Goal: Task Accomplishment & Management: Use online tool/utility

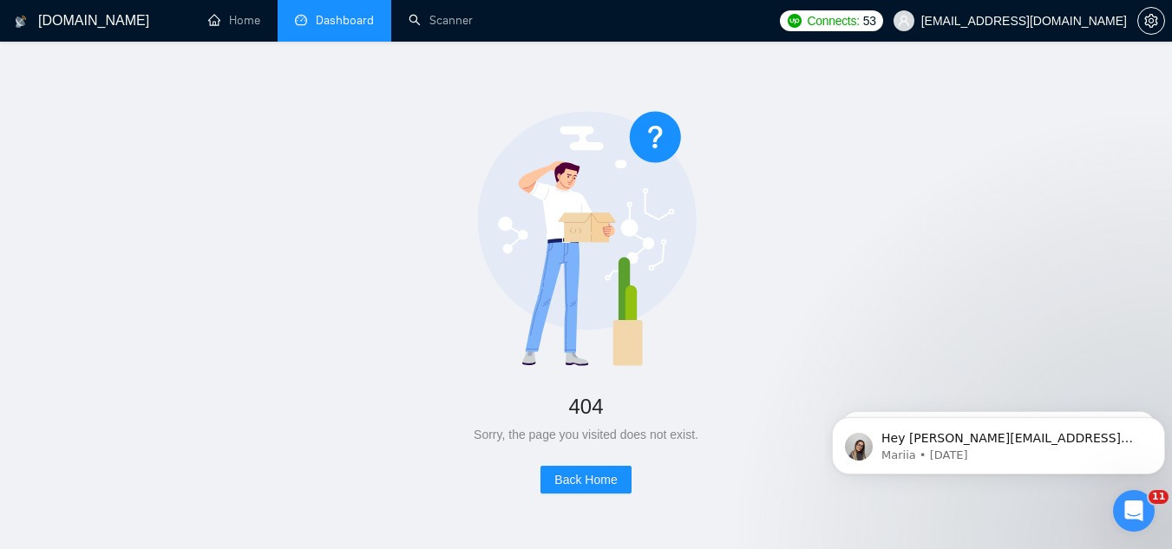
click at [338, 22] on link "Dashboard" at bounding box center [334, 20] width 79 height 15
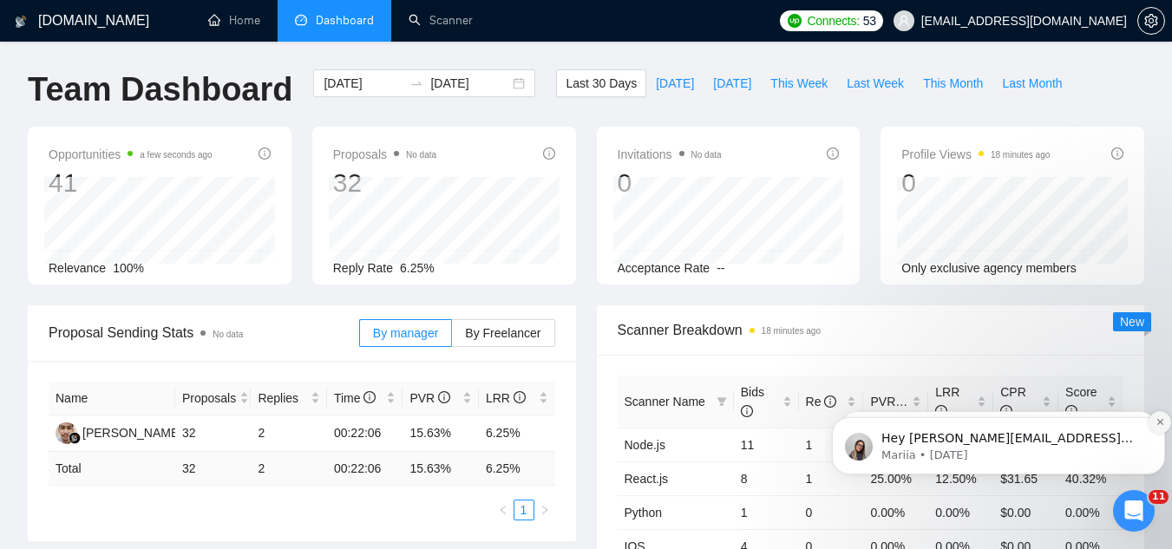
click at [1156, 422] on icon "Dismiss notification" at bounding box center [1161, 422] width 10 height 10
click at [1157, 422] on icon "Dismiss notification" at bounding box center [1161, 423] width 8 height 8
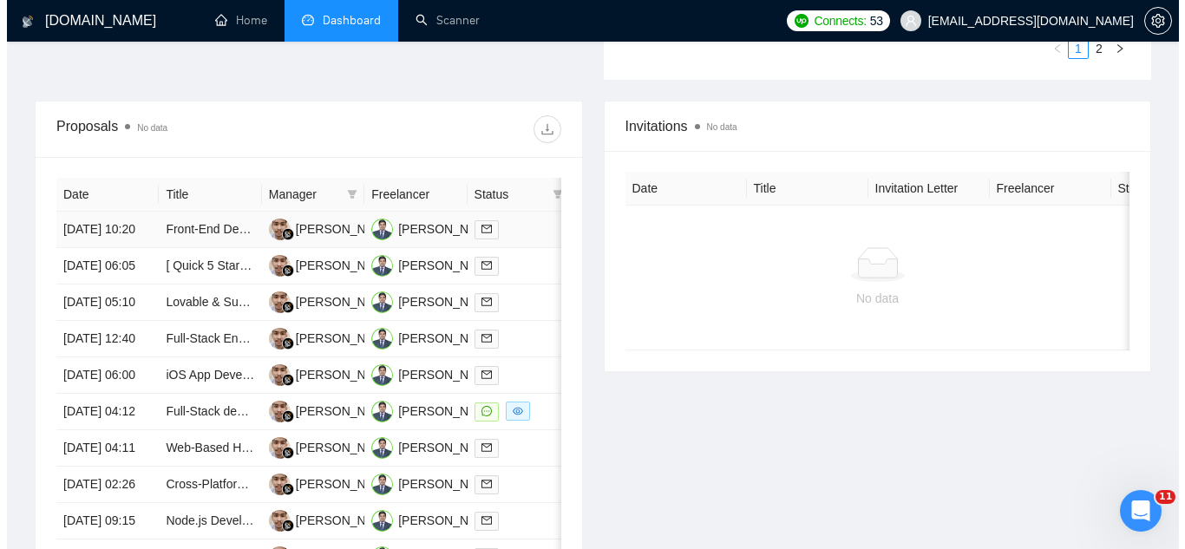
scroll to position [694, 0]
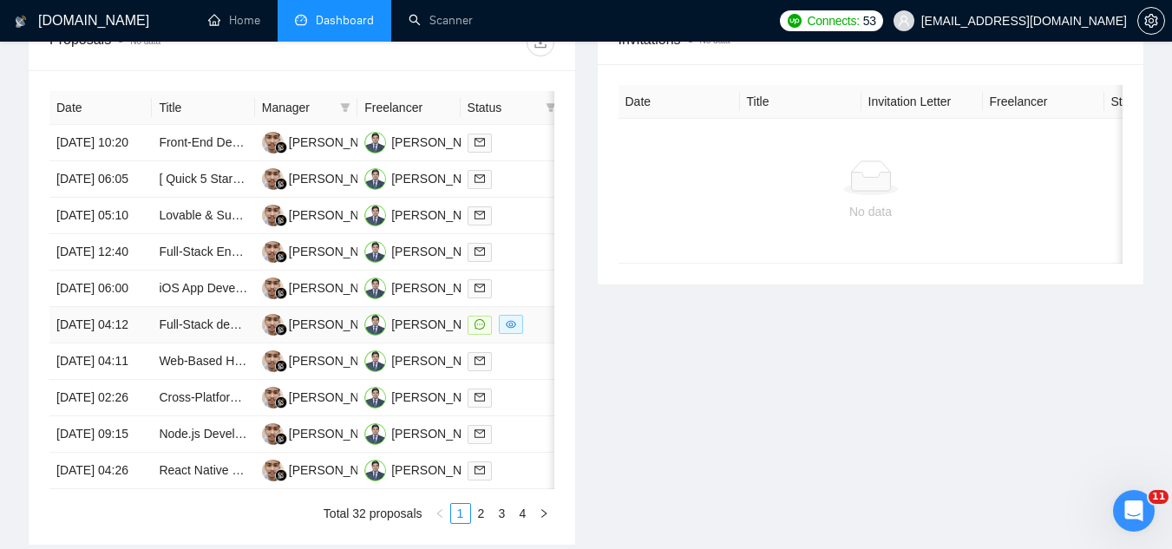
click at [207, 344] on td "Full-Stack developer and AWS Engineer" at bounding box center [203, 325] width 102 height 36
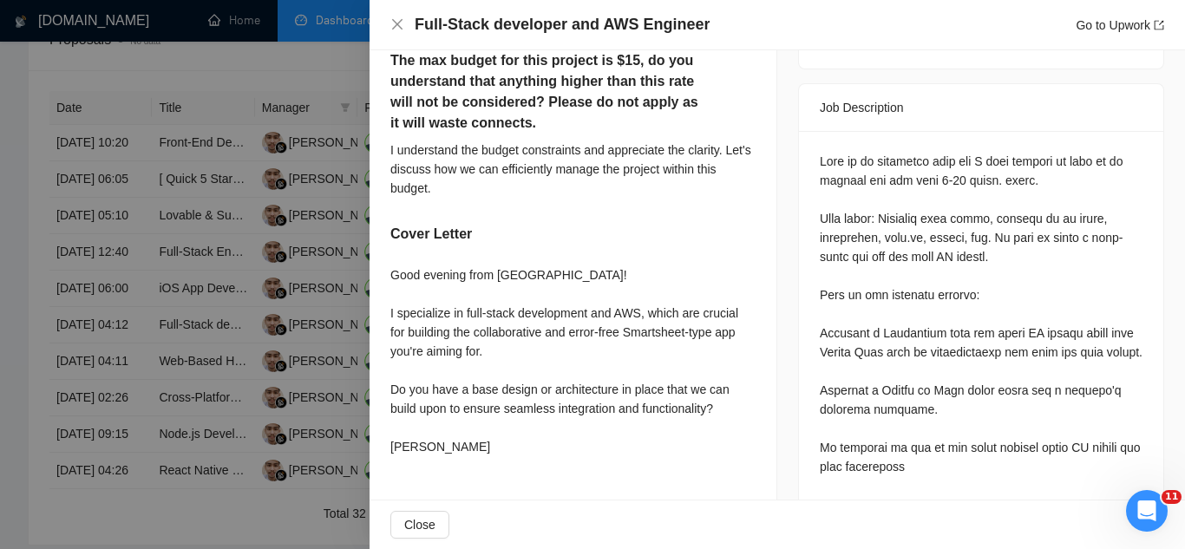
scroll to position [781, 0]
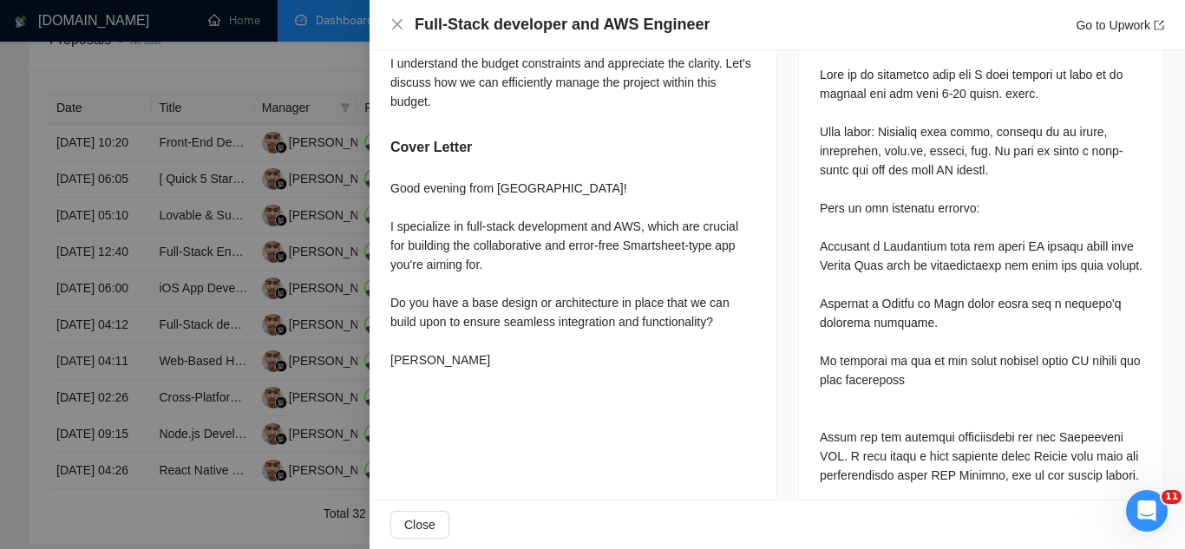
click at [308, 73] on div at bounding box center [592, 274] width 1185 height 549
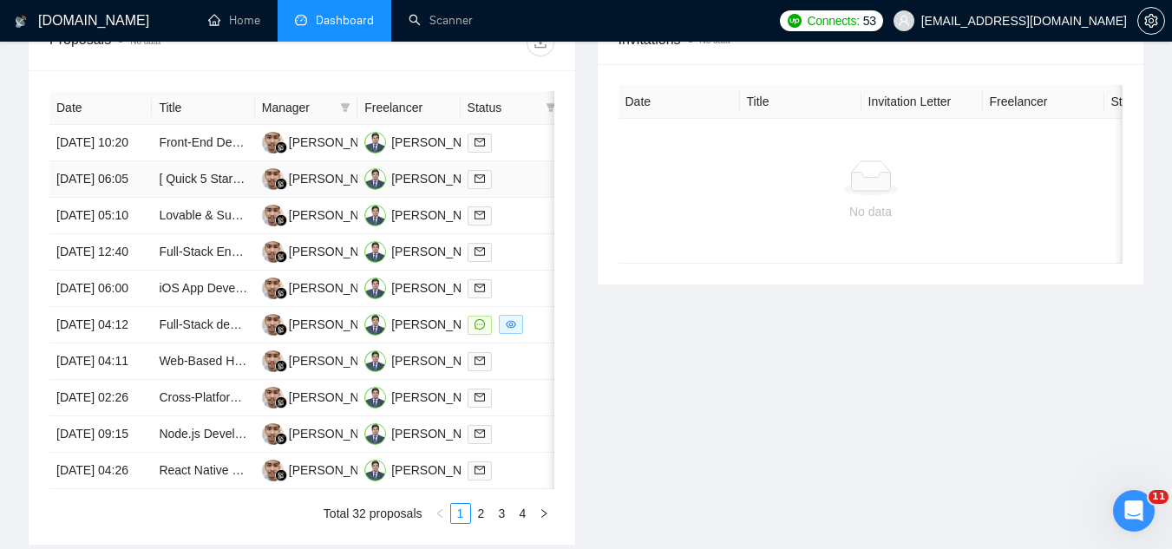
click at [217, 198] on td "[ Quick 5 Star ] React Flow Developer" at bounding box center [203, 179] width 102 height 36
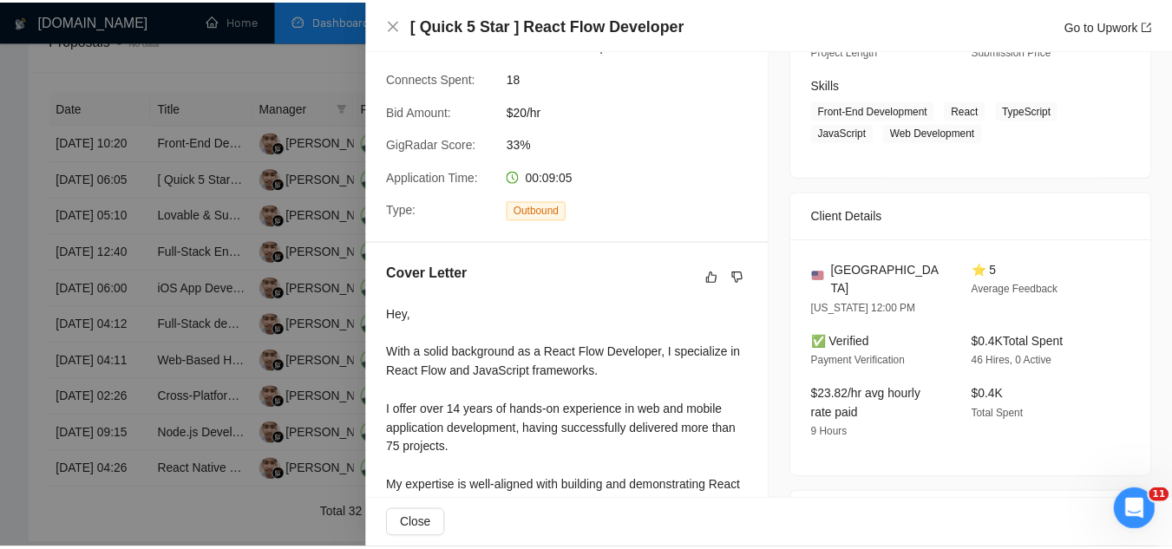
scroll to position [115, 0]
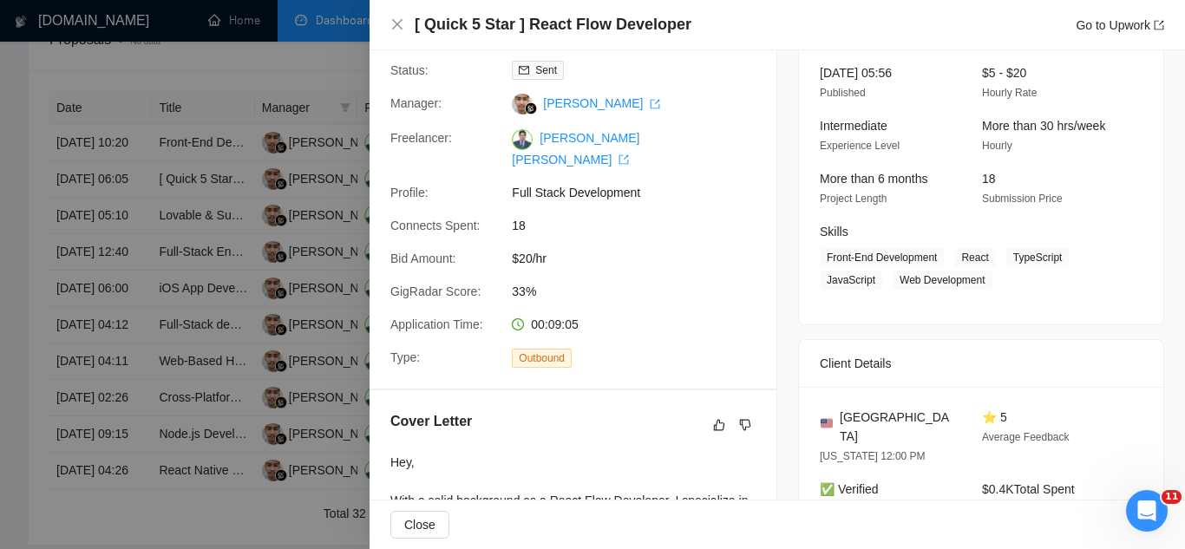
click at [326, 69] on div at bounding box center [592, 274] width 1185 height 549
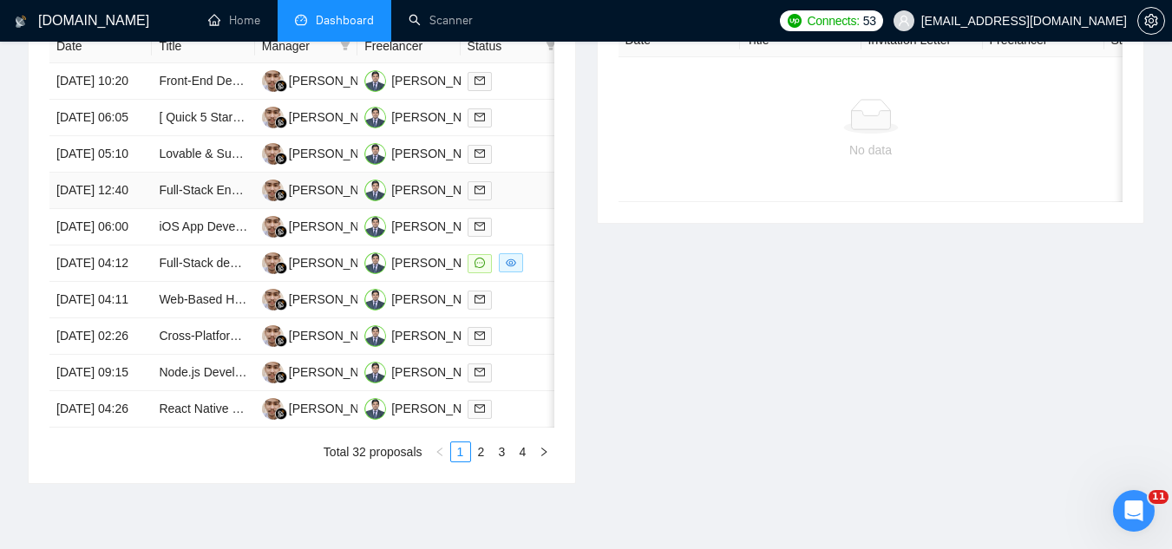
scroll to position [868, 0]
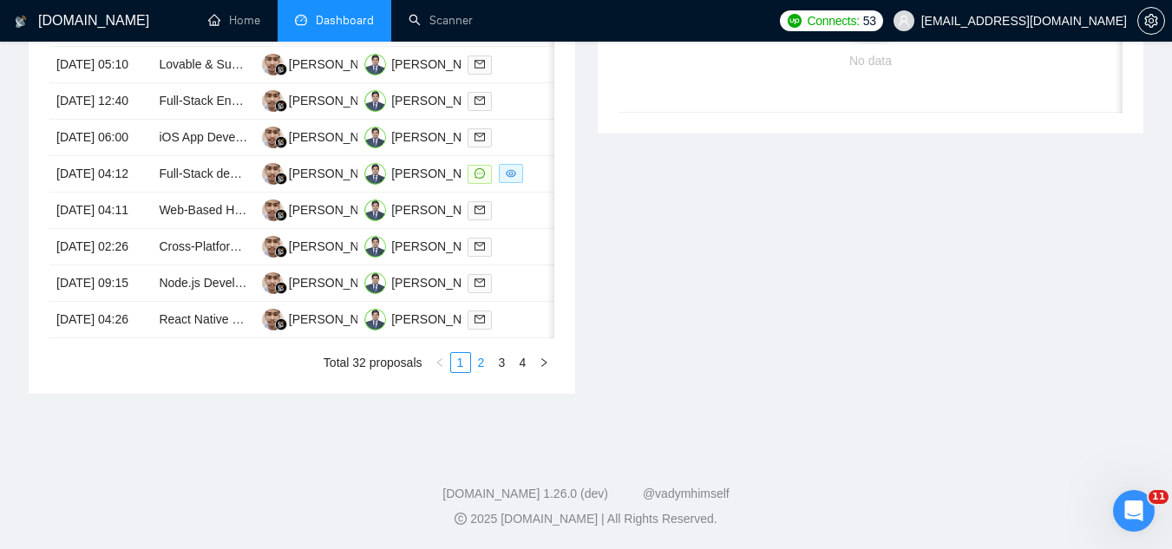
click at [479, 372] on link "2" at bounding box center [481, 362] width 19 height 19
click at [461, 368] on link "1" at bounding box center [460, 362] width 19 height 19
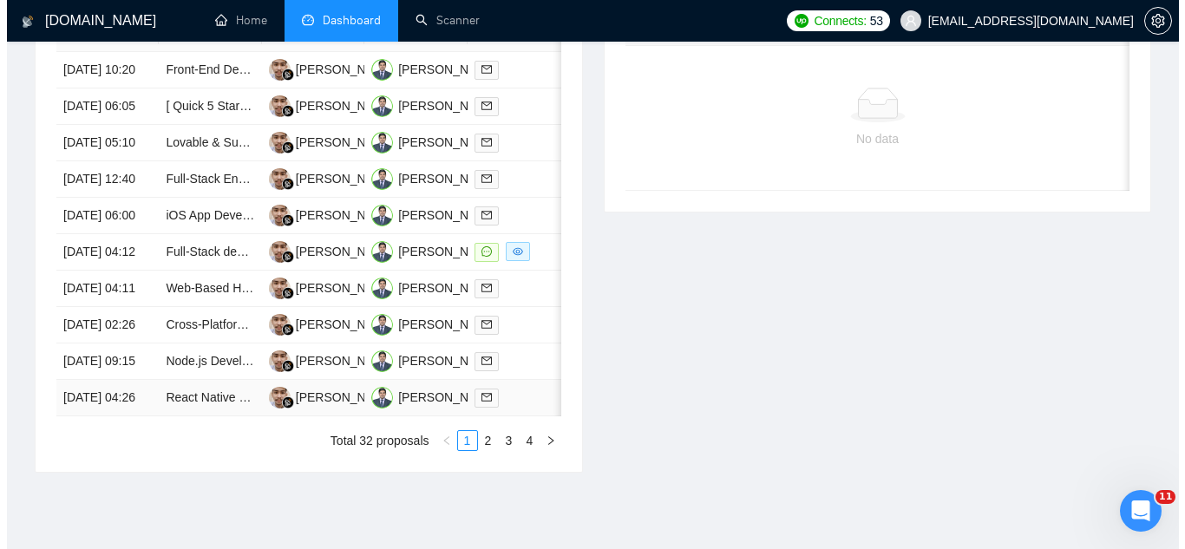
scroll to position [763, 0]
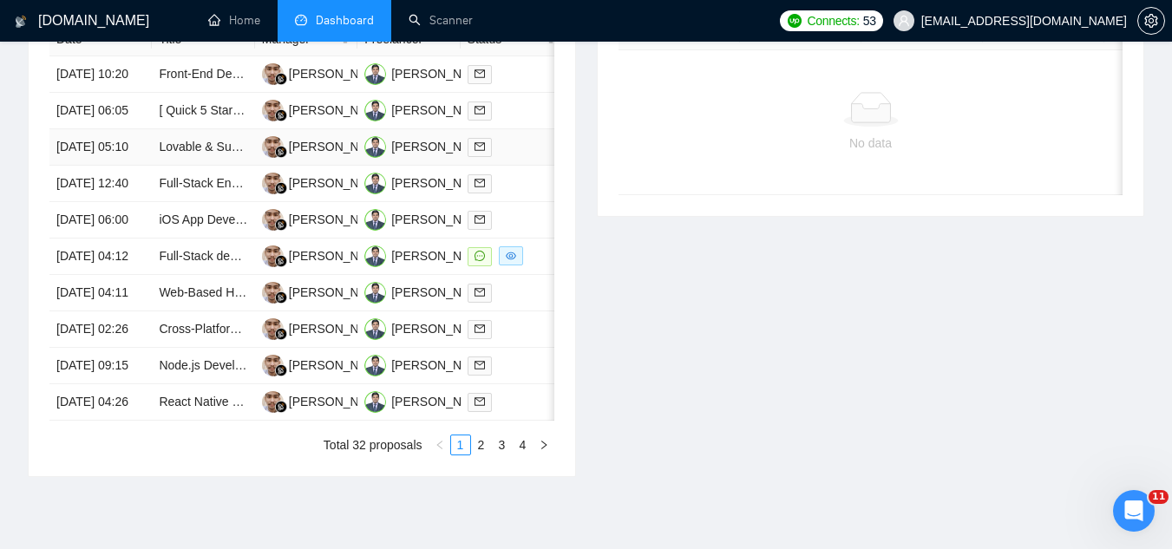
click at [214, 166] on td "Lovable & SupaBase for AI Chatbot using Node.Js" at bounding box center [203, 147] width 102 height 36
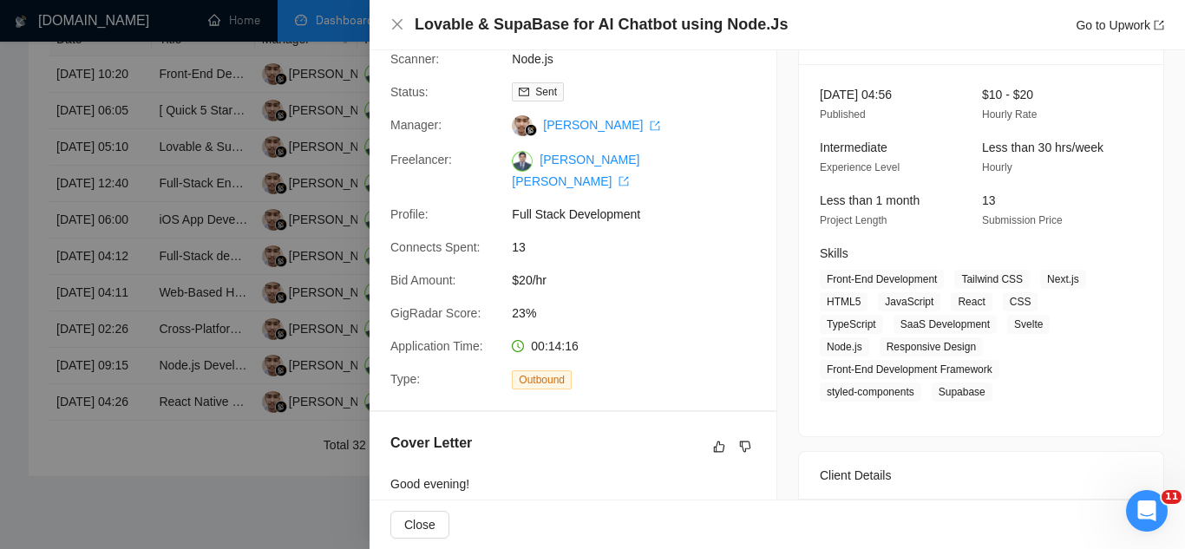
scroll to position [0, 0]
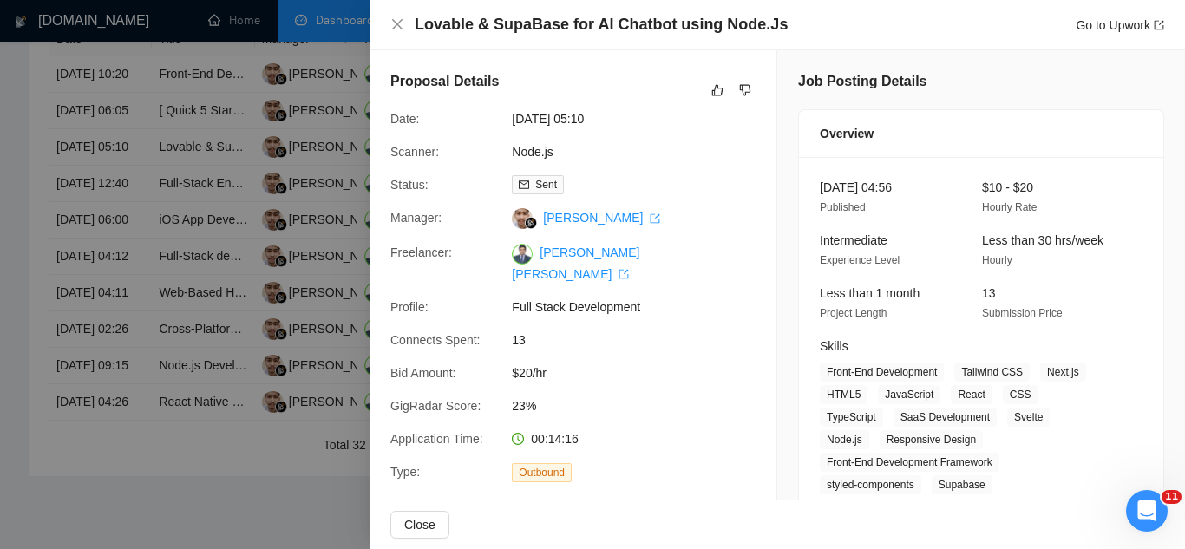
click at [325, 57] on div at bounding box center [592, 274] width 1185 height 549
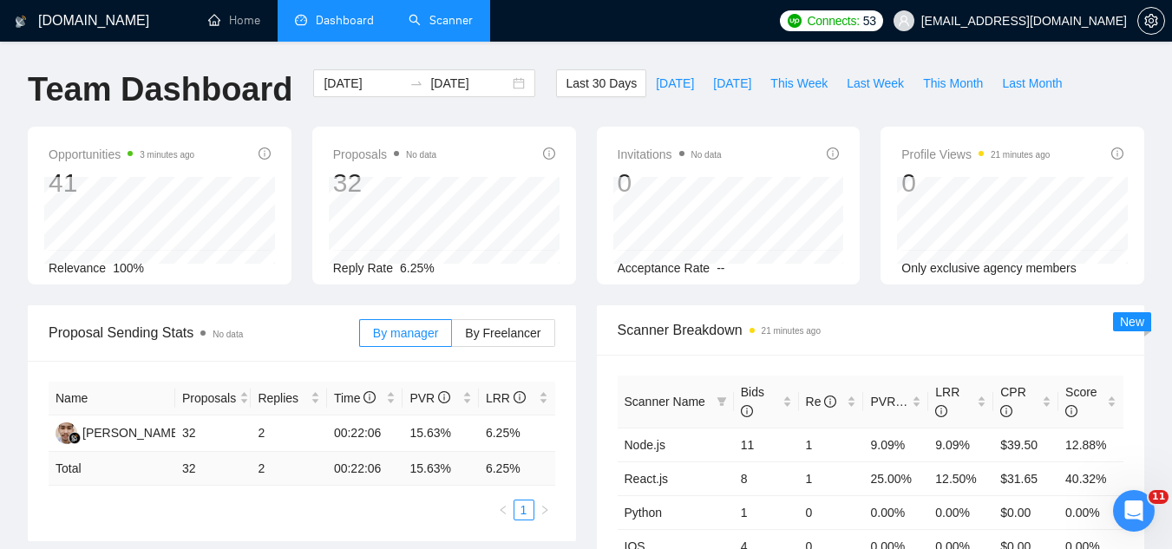
click at [458, 27] on link "Scanner" at bounding box center [441, 20] width 64 height 15
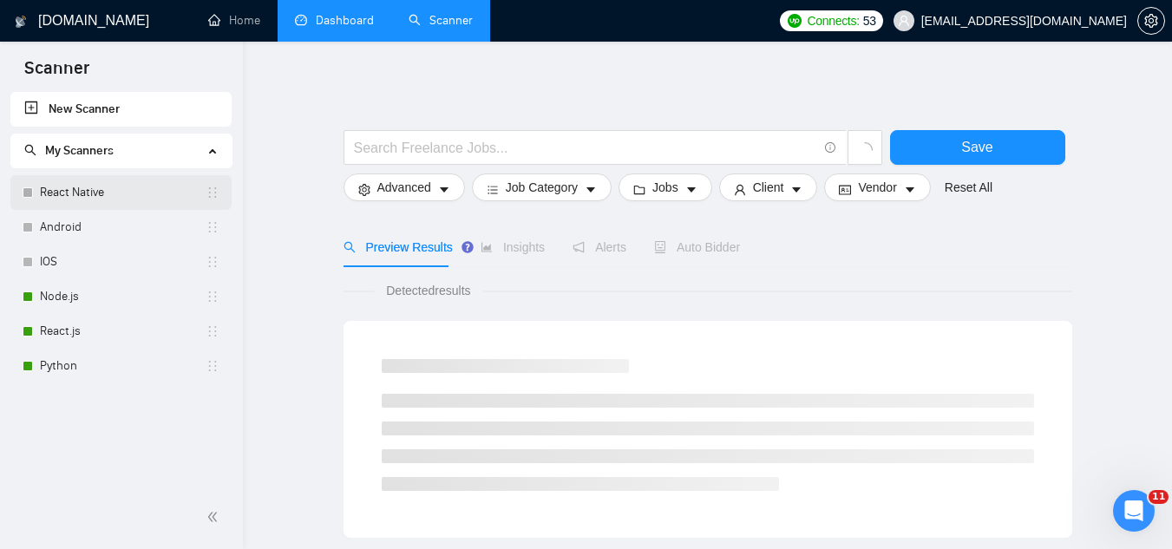
click at [145, 194] on link "React Native" at bounding box center [123, 192] width 166 height 35
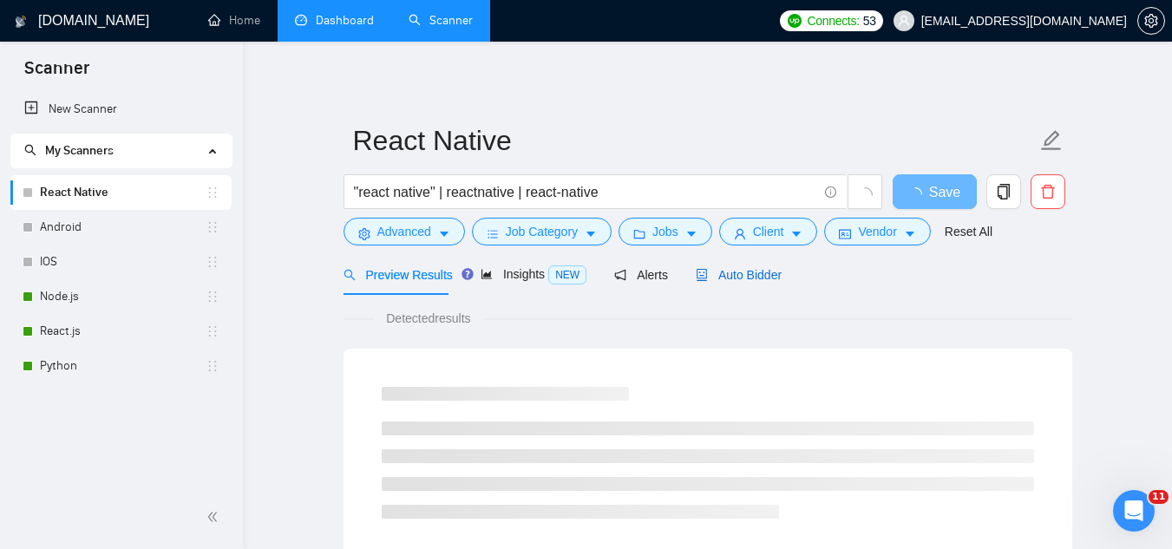
click at [748, 283] on div "Auto Bidder" at bounding box center [739, 275] width 86 height 19
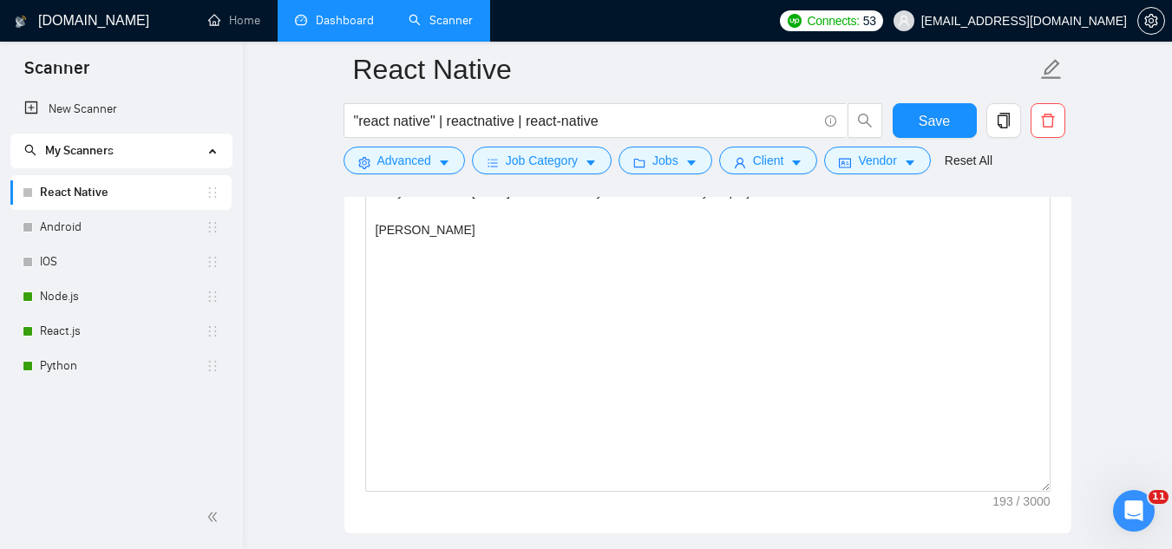
scroll to position [1909, 0]
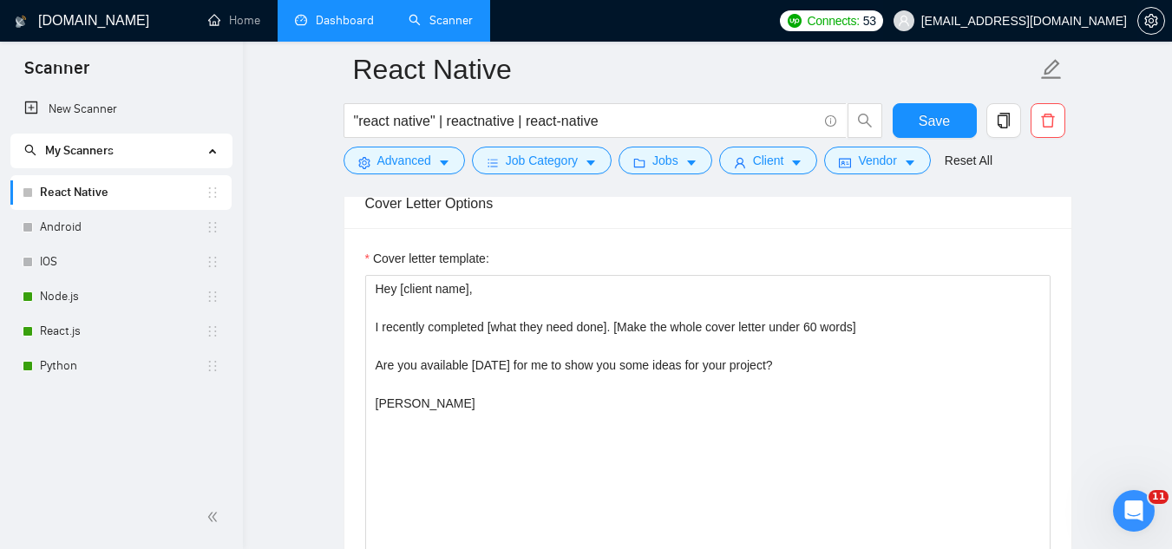
click at [1038, 21] on span "[EMAIL_ADDRESS][DOMAIN_NAME]" at bounding box center [1024, 21] width 206 height 0
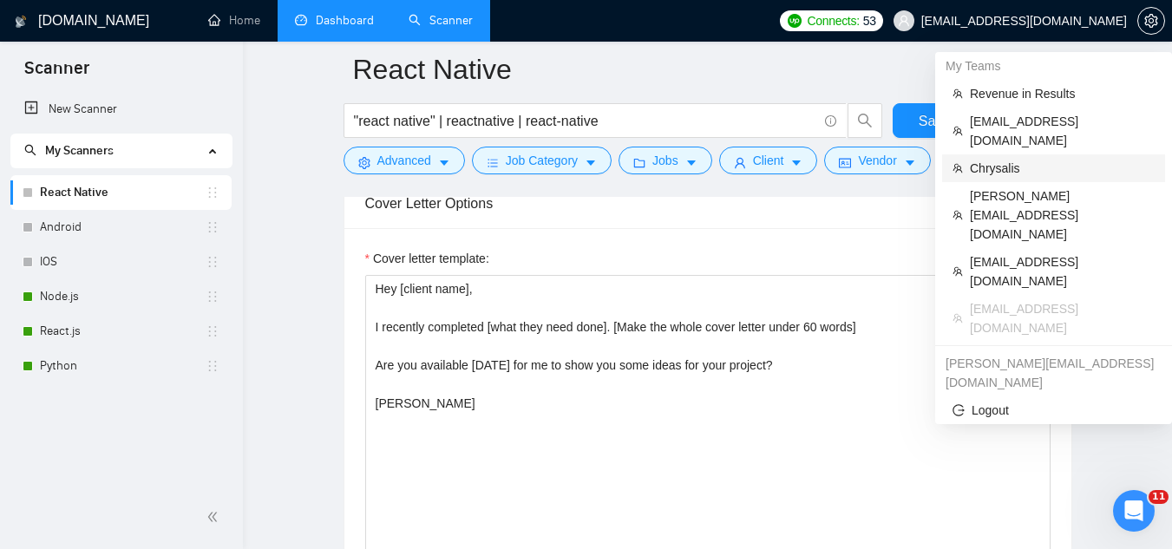
click at [1010, 159] on span "Chrysalis" at bounding box center [1062, 168] width 185 height 19
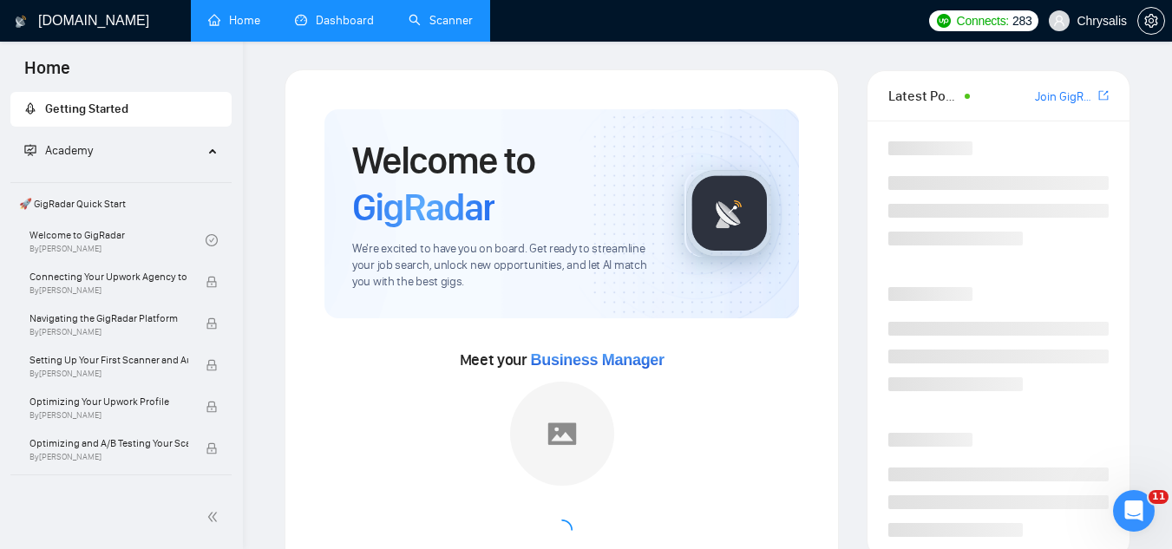
click at [357, 23] on link "Dashboard" at bounding box center [334, 20] width 79 height 15
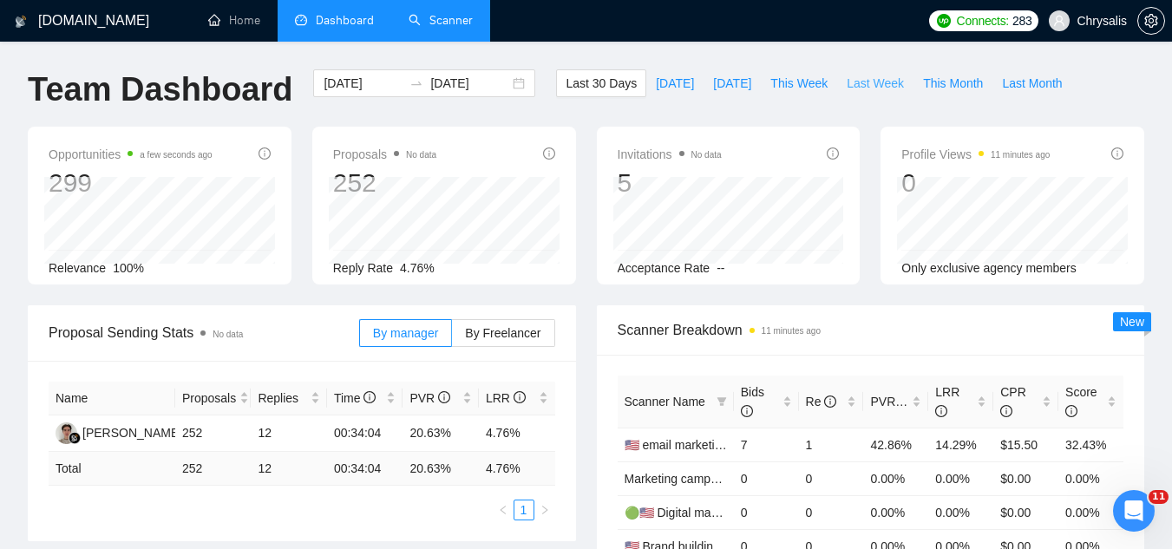
click at [847, 80] on span "Last Week" at bounding box center [875, 83] width 57 height 19
type input "[DATE]"
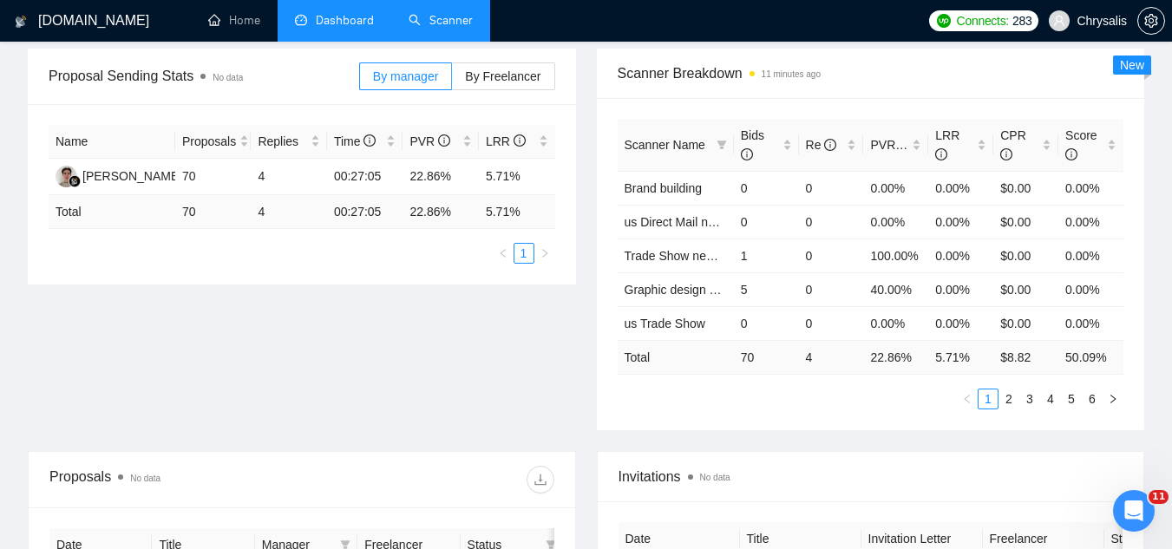
scroll to position [260, 0]
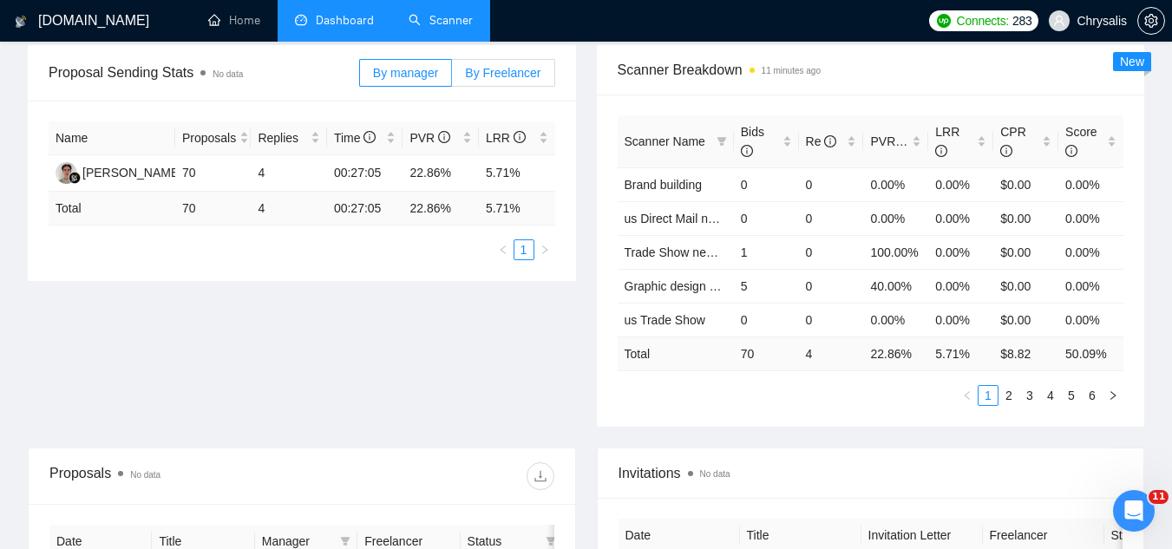
click at [515, 72] on span "By Freelancer" at bounding box center [502, 73] width 75 height 14
click at [452, 77] on input "By Freelancer" at bounding box center [452, 77] width 0 height 0
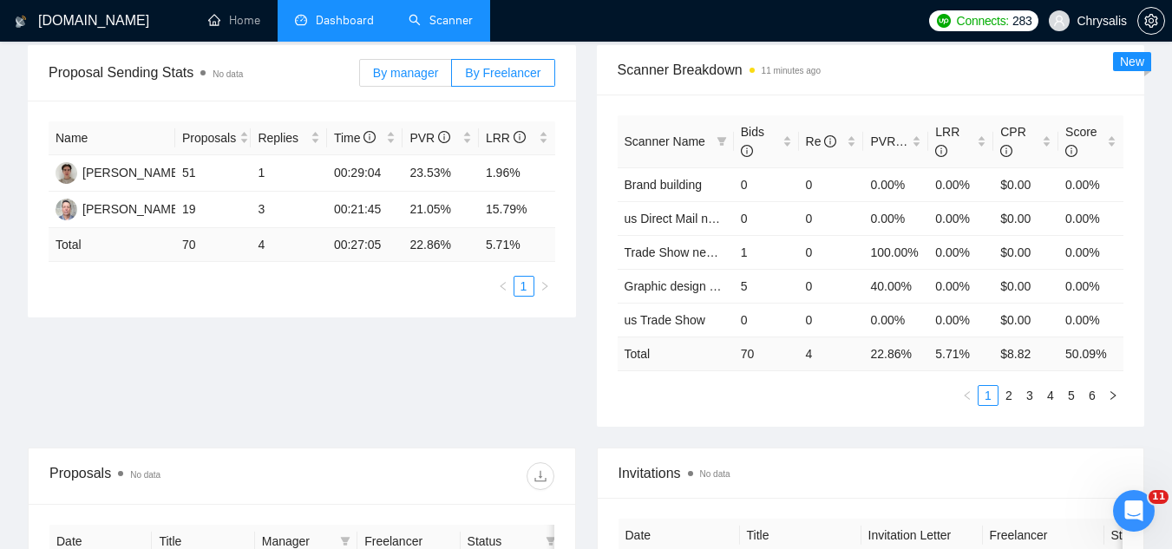
click at [430, 82] on label "By manager" at bounding box center [405, 73] width 93 height 28
click at [360, 77] on input "By manager" at bounding box center [360, 77] width 0 height 0
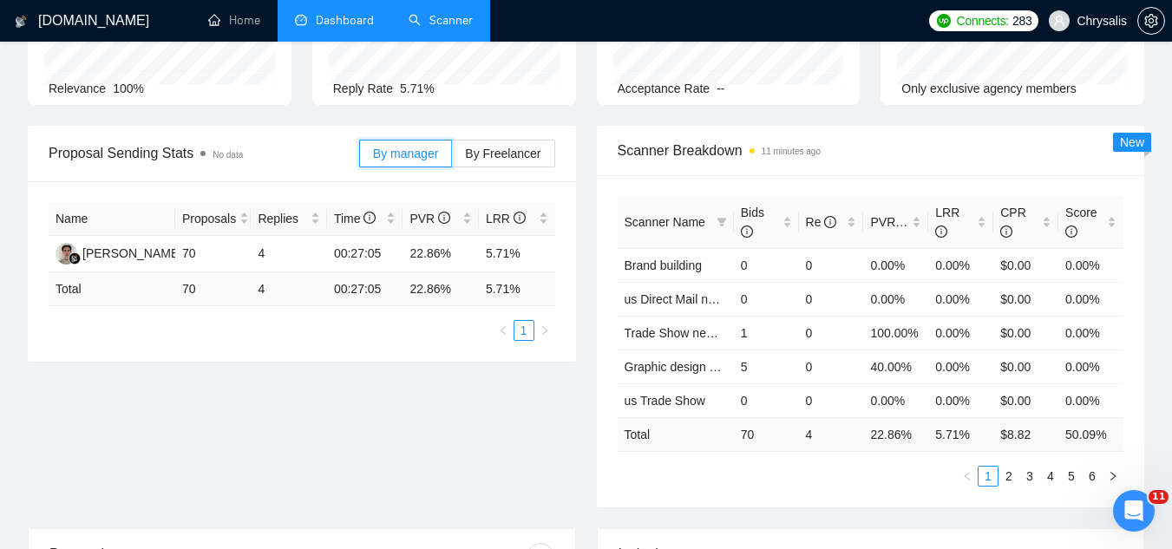
scroll to position [0, 0]
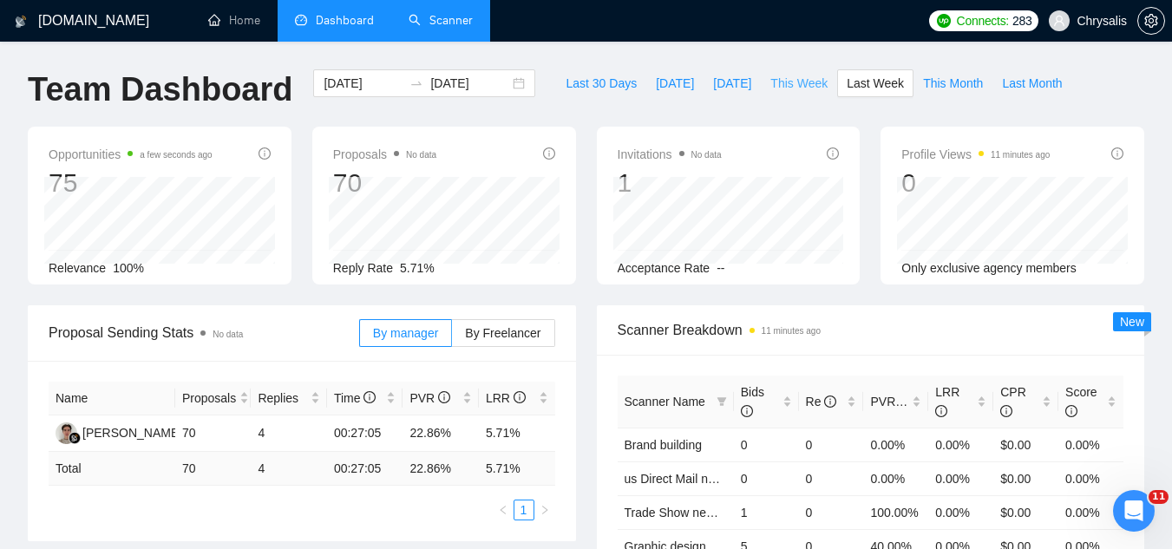
click at [777, 83] on span "This Week" at bounding box center [799, 83] width 57 height 19
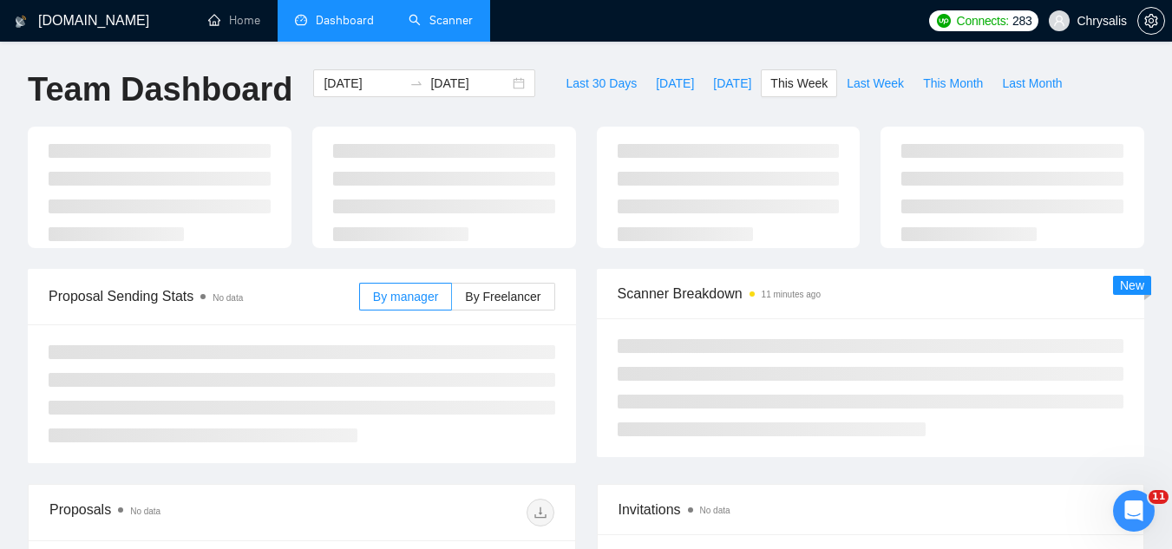
type input "[DATE]"
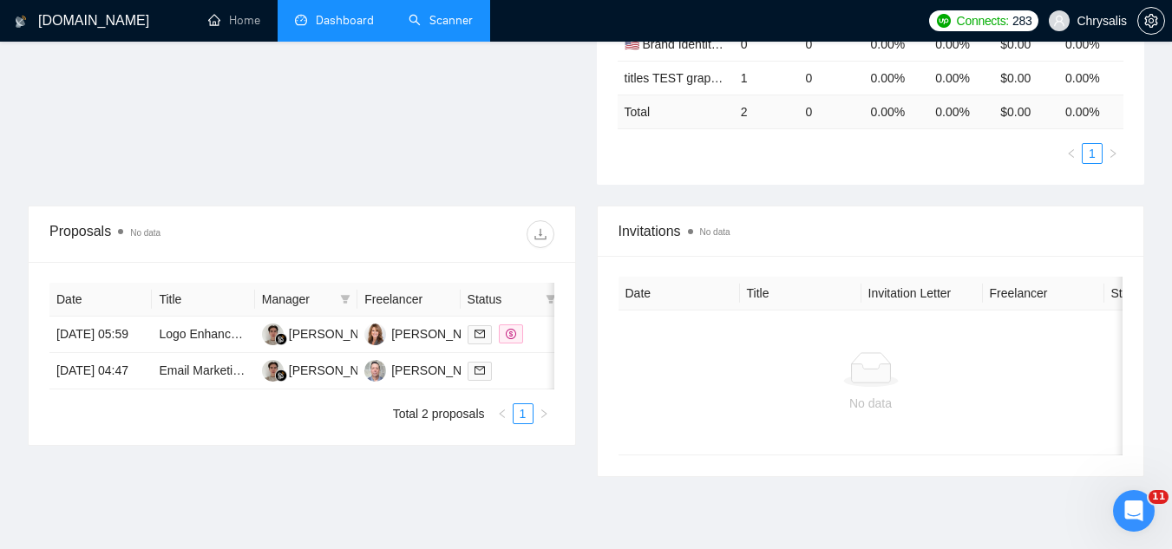
scroll to position [521, 0]
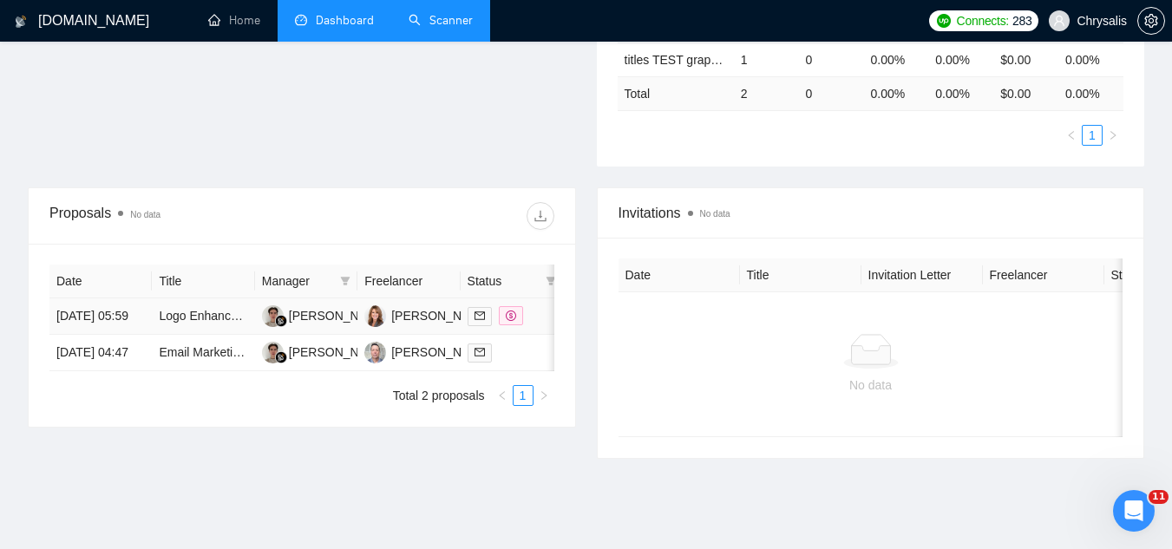
click at [221, 335] on td "Logo Enhancement and Design Improvement" at bounding box center [203, 316] width 102 height 36
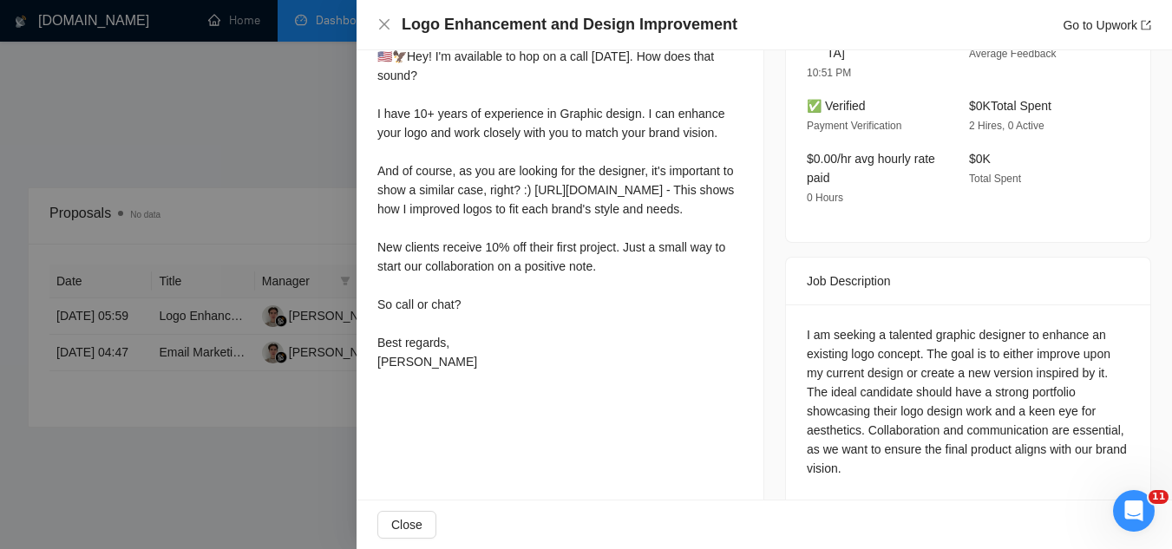
click at [273, 448] on div at bounding box center [586, 274] width 1172 height 549
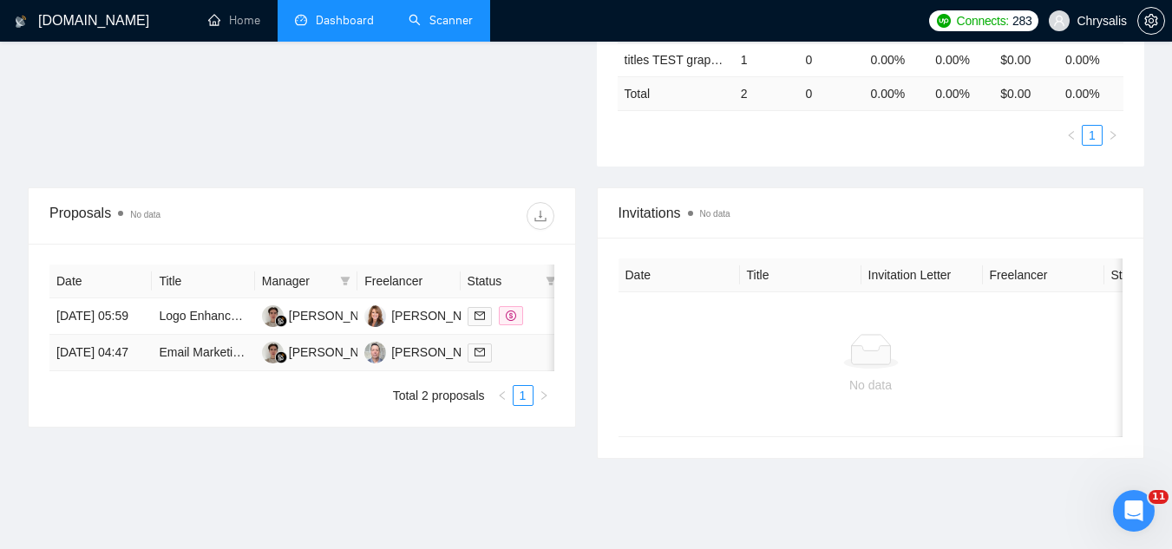
click at [229, 371] on td "Email Marketing Specialist for Spa Business" at bounding box center [203, 353] width 102 height 36
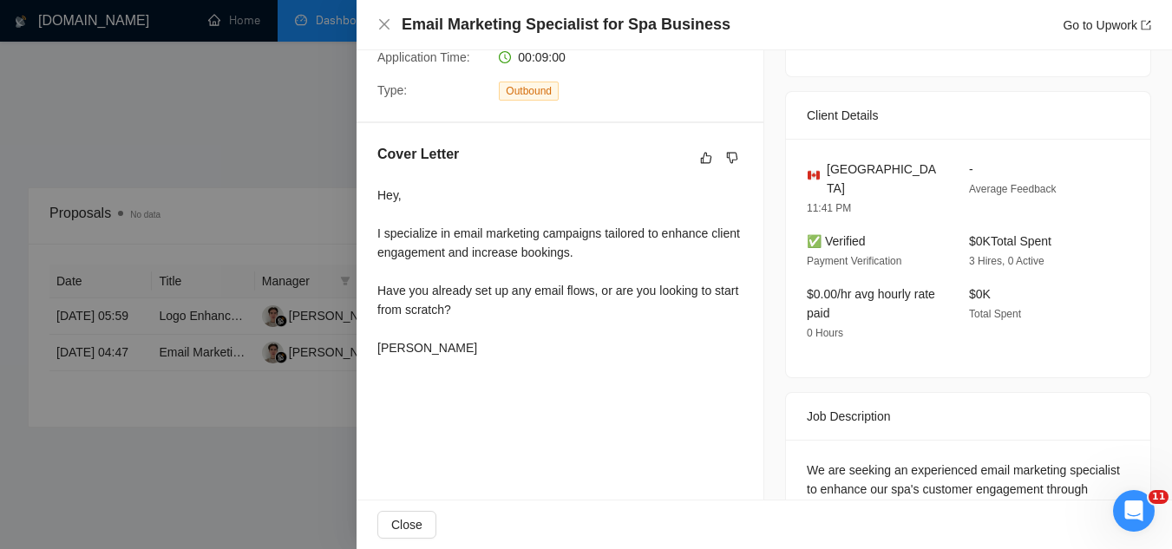
scroll to position [347, 0]
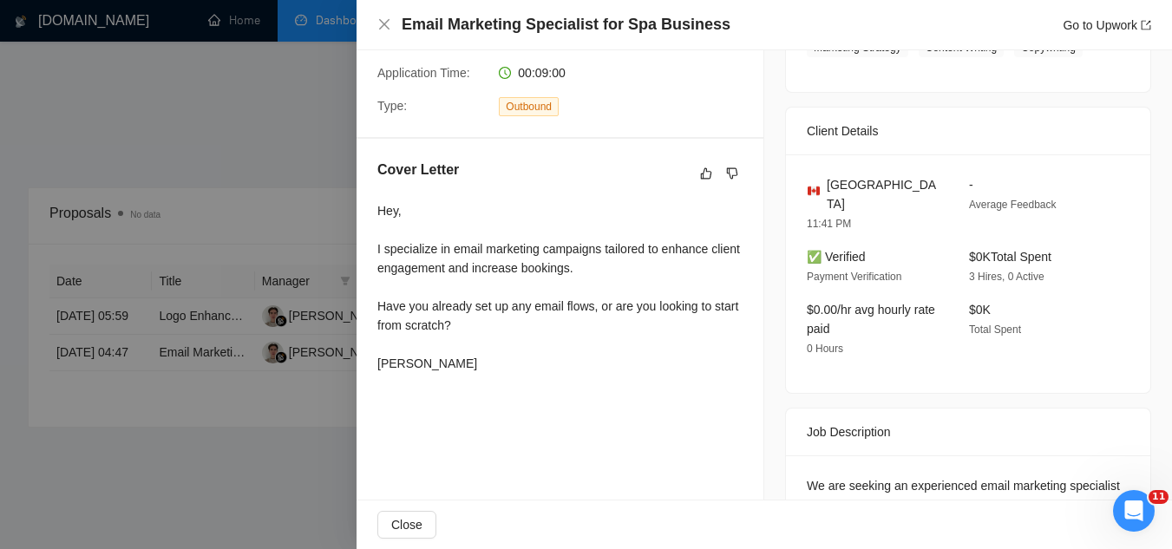
click at [323, 471] on div at bounding box center [586, 274] width 1172 height 549
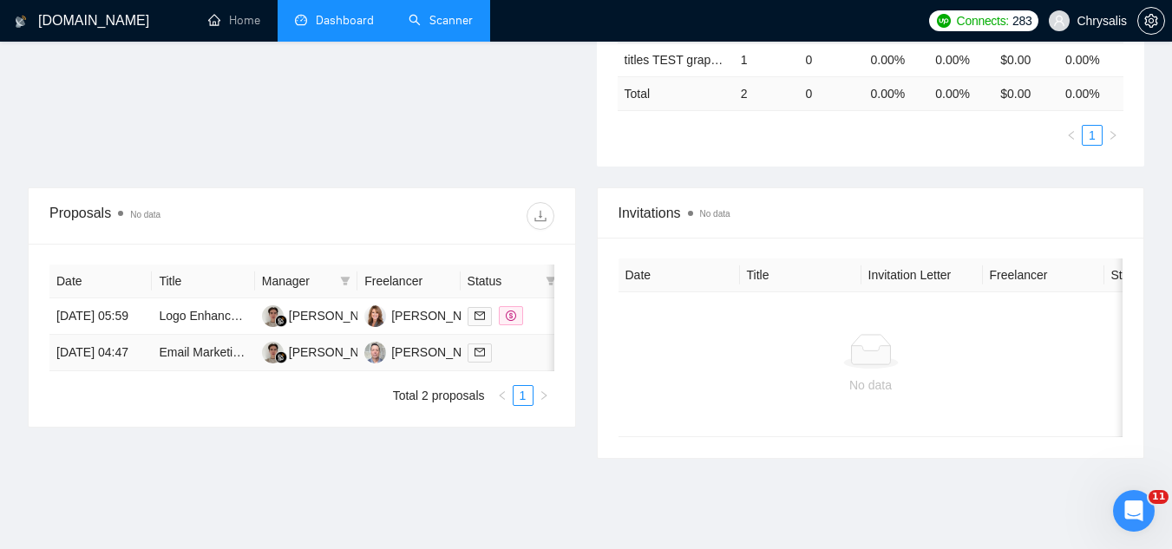
click at [224, 371] on td "Email Marketing Specialist for Spa Business" at bounding box center [203, 353] width 102 height 36
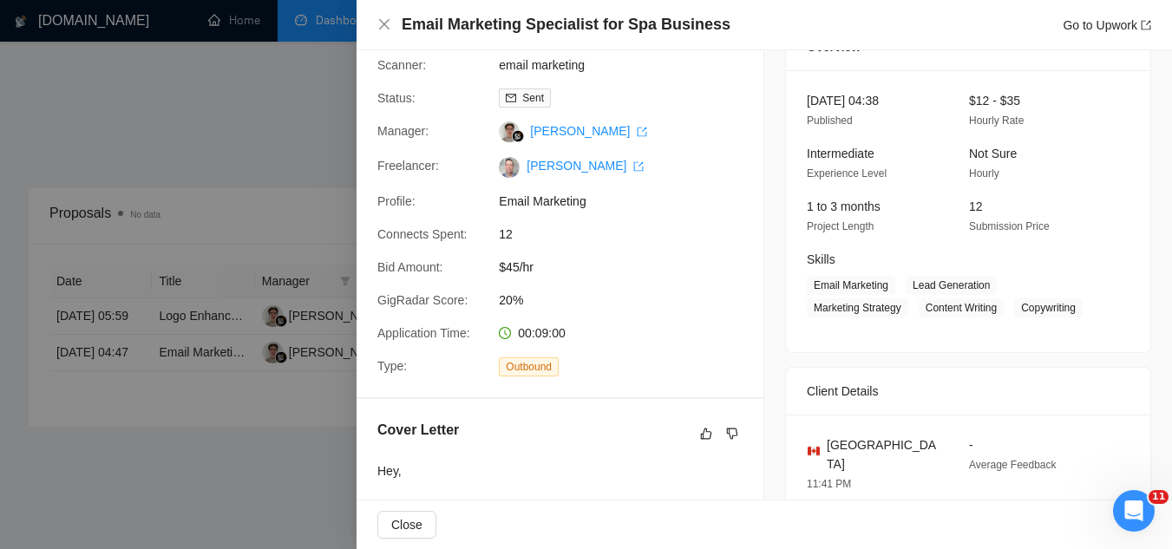
scroll to position [0, 0]
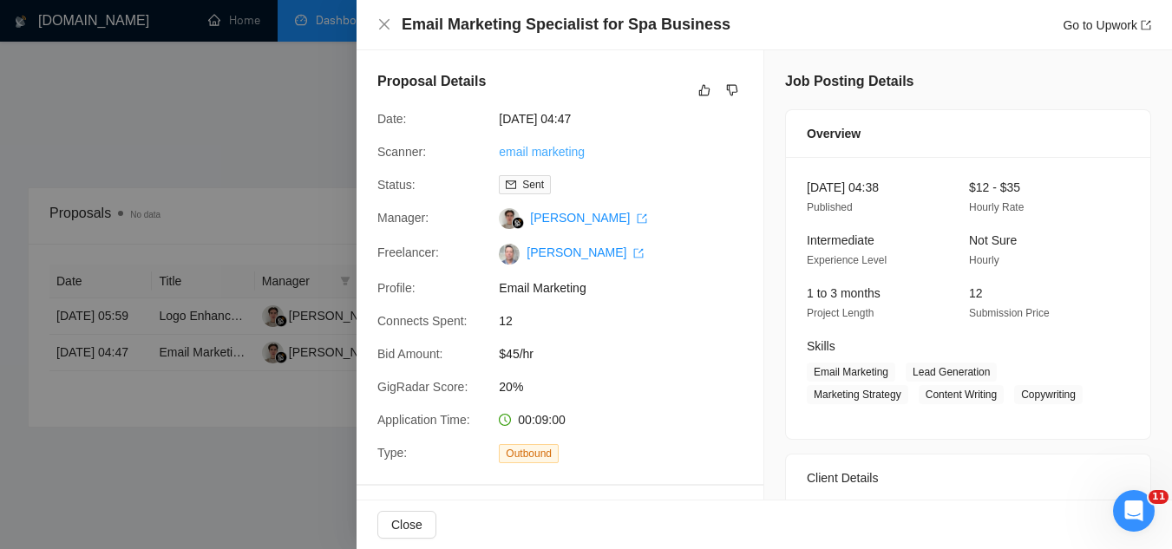
click at [546, 153] on link "email marketing" at bounding box center [542, 152] width 86 height 14
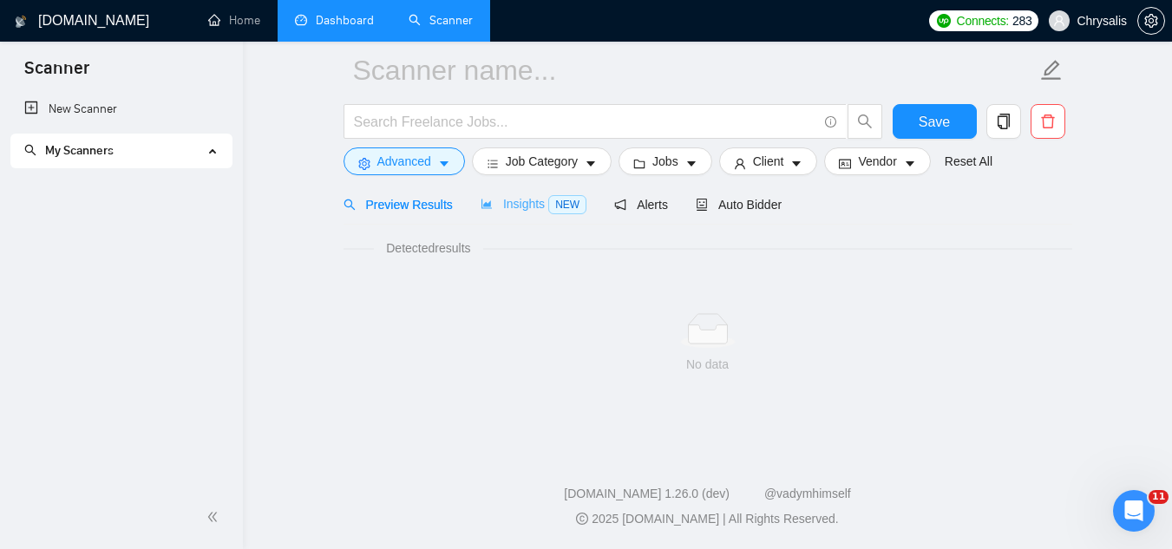
scroll to position [69, 0]
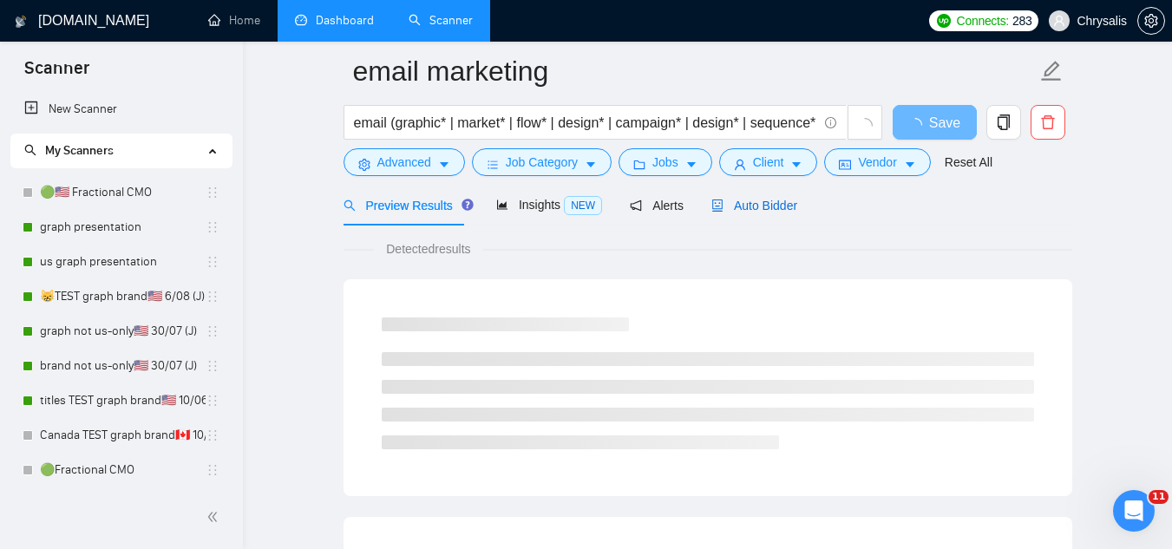
click at [734, 200] on span "Auto Bidder" at bounding box center [755, 206] width 86 height 14
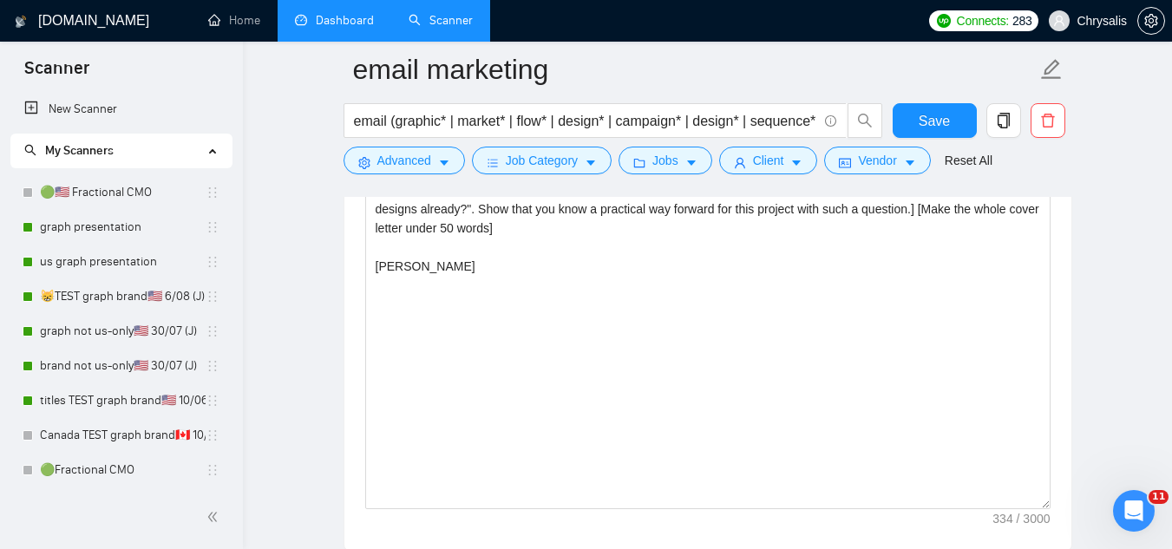
scroll to position [1892, 0]
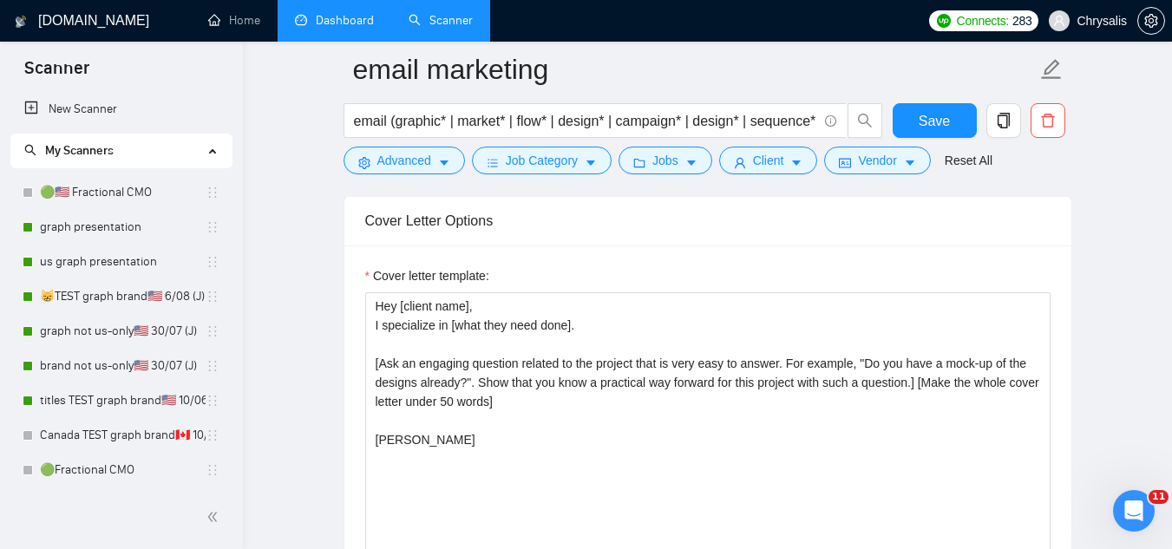
click at [350, 16] on link "Dashboard" at bounding box center [334, 20] width 79 height 15
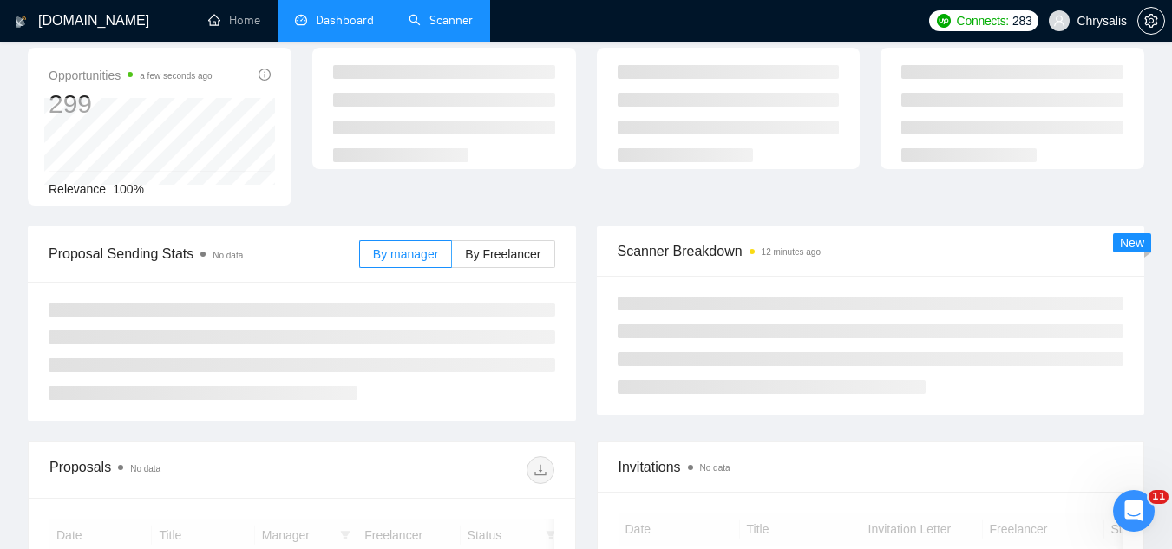
scroll to position [174, 0]
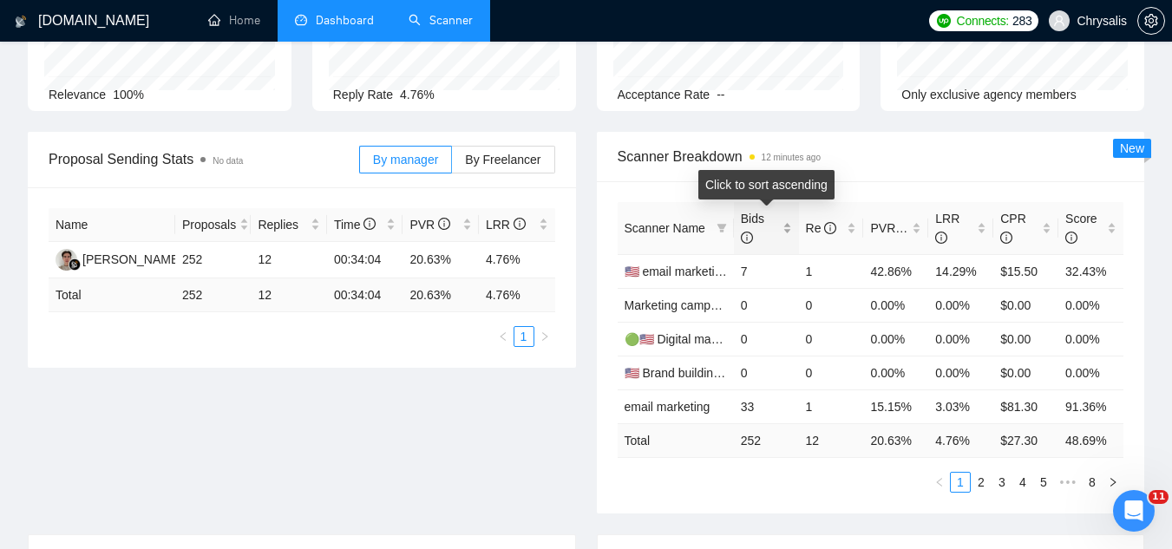
click at [791, 226] on div "Bids" at bounding box center [766, 228] width 51 height 38
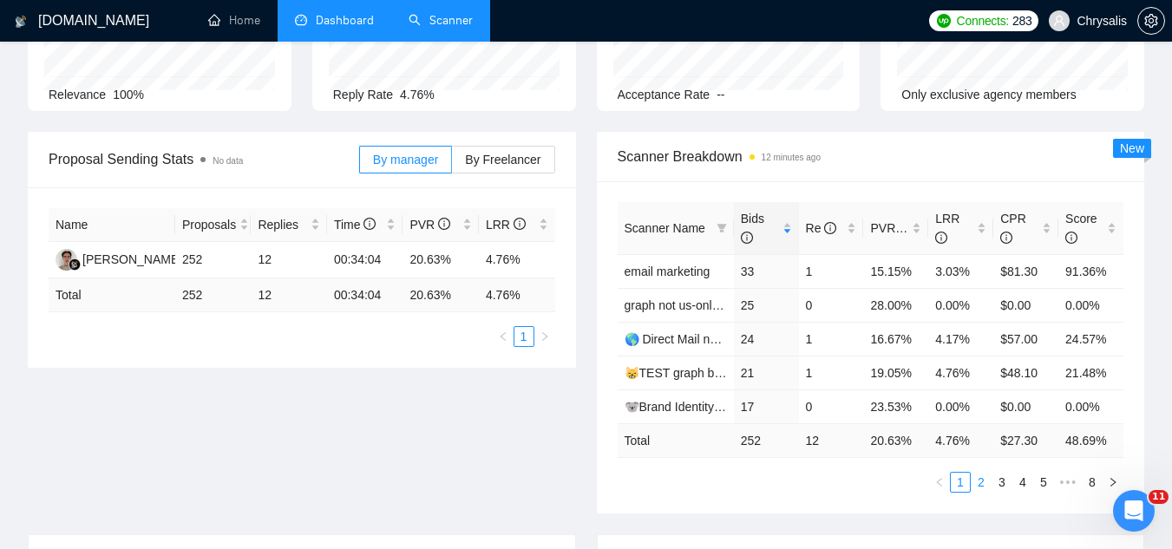
click at [979, 485] on link "2" at bounding box center [981, 482] width 19 height 19
click at [998, 481] on link "3" at bounding box center [1002, 482] width 19 height 19
click at [686, 303] on link "🇺🇸 email marketing" at bounding box center [677, 305] width 104 height 14
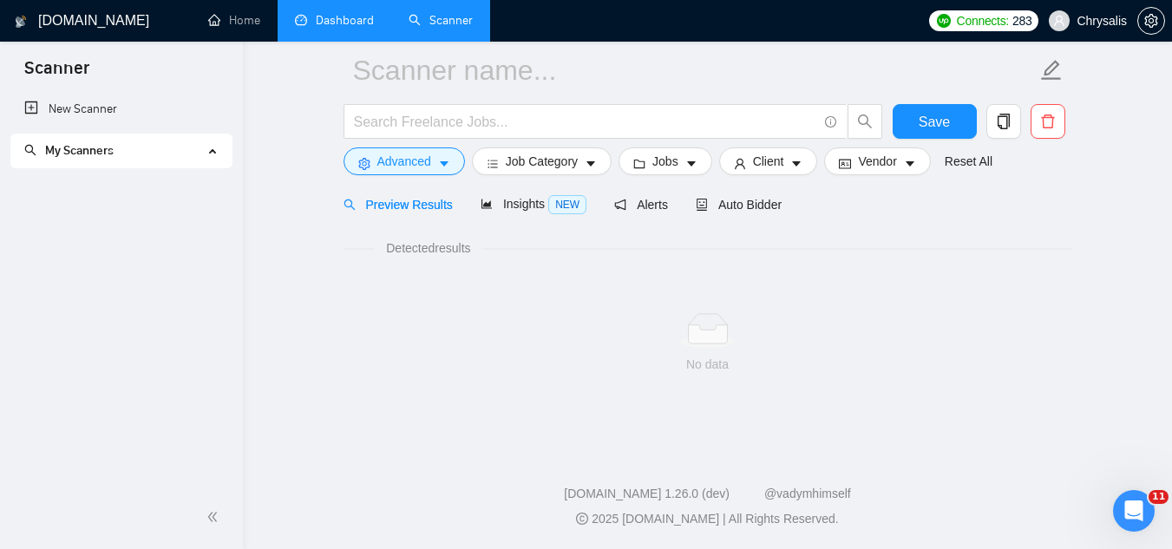
scroll to position [69, 0]
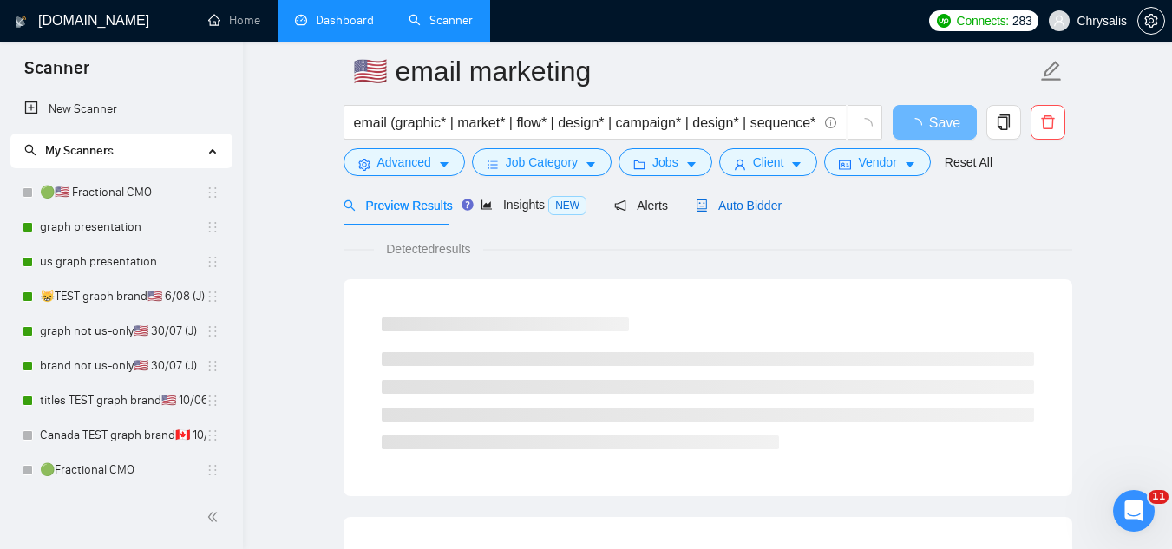
click at [739, 204] on span "Auto Bidder" at bounding box center [739, 206] width 86 height 14
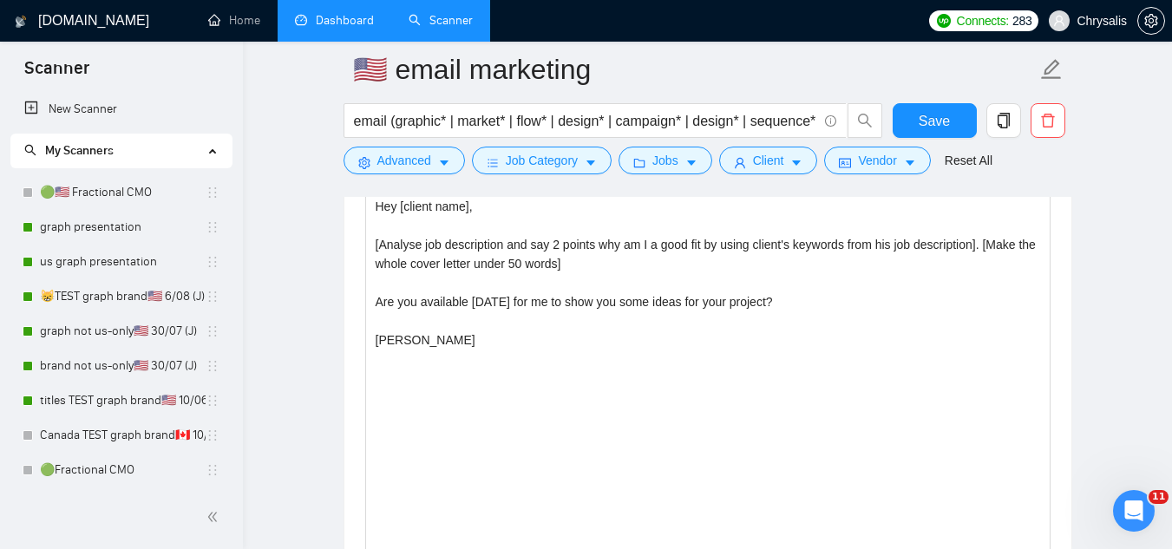
scroll to position [2152, 0]
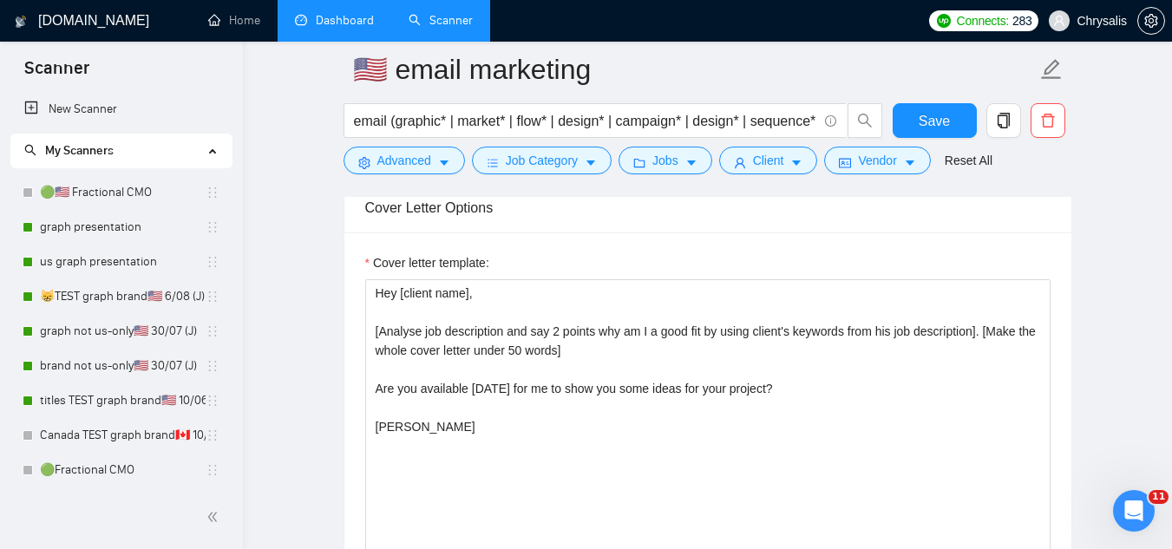
click at [364, 314] on div "Cover letter template: Hey [client name], [Analyse job description and say 2 po…" at bounding box center [707, 472] width 727 height 479
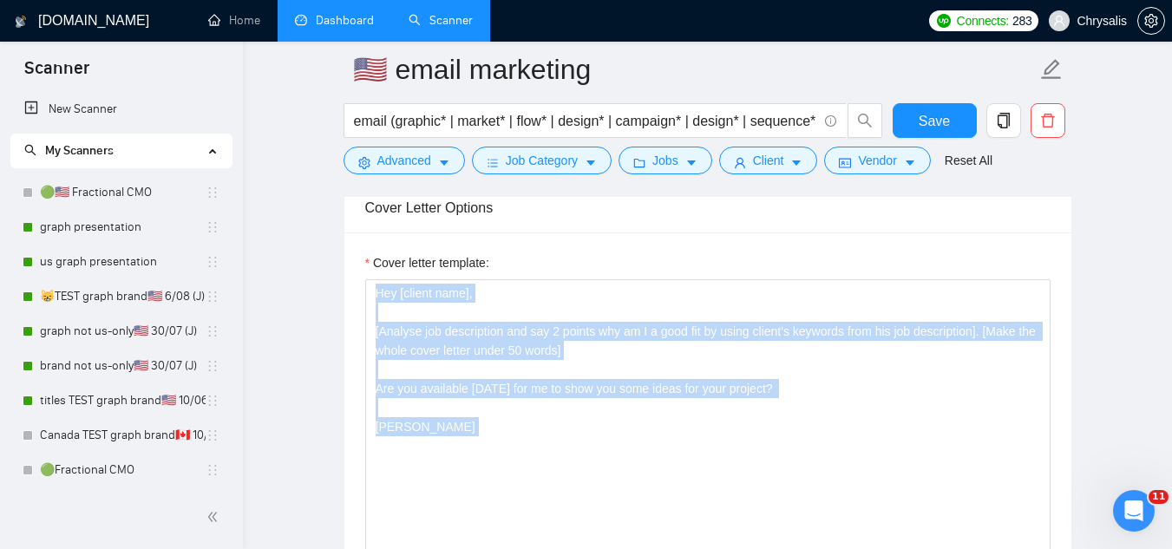
click at [364, 314] on div "Cover letter template: Hey [client name], [Analyse job description and say 2 po…" at bounding box center [707, 472] width 727 height 479
copy textarea "Hey [client name], [Analyse job description and say 2 points why am I a good fi…"
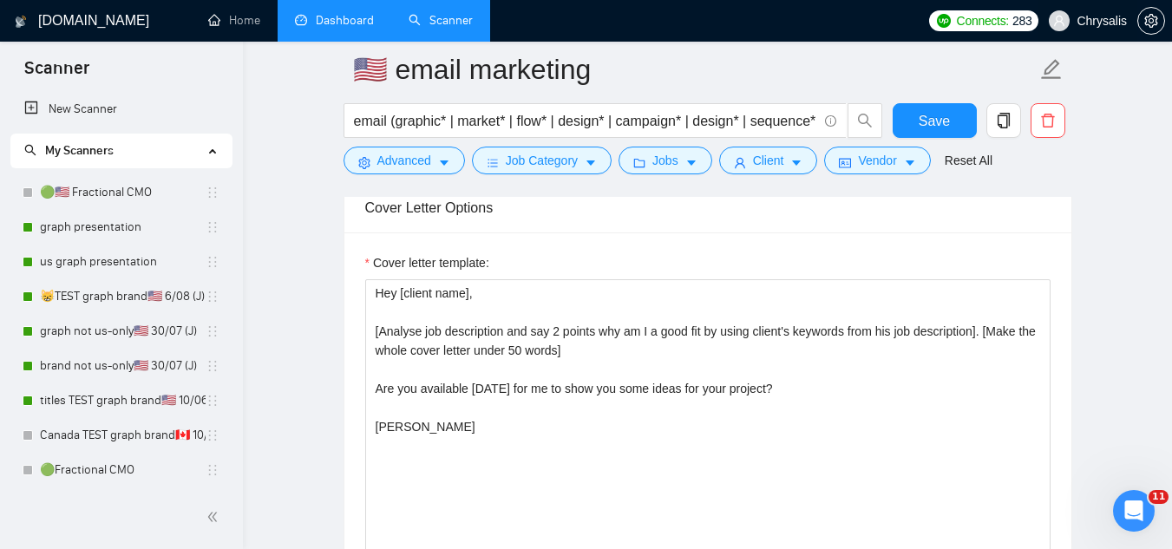
click at [1097, 29] on span "Chrysalis" at bounding box center [1088, 21] width 99 height 56
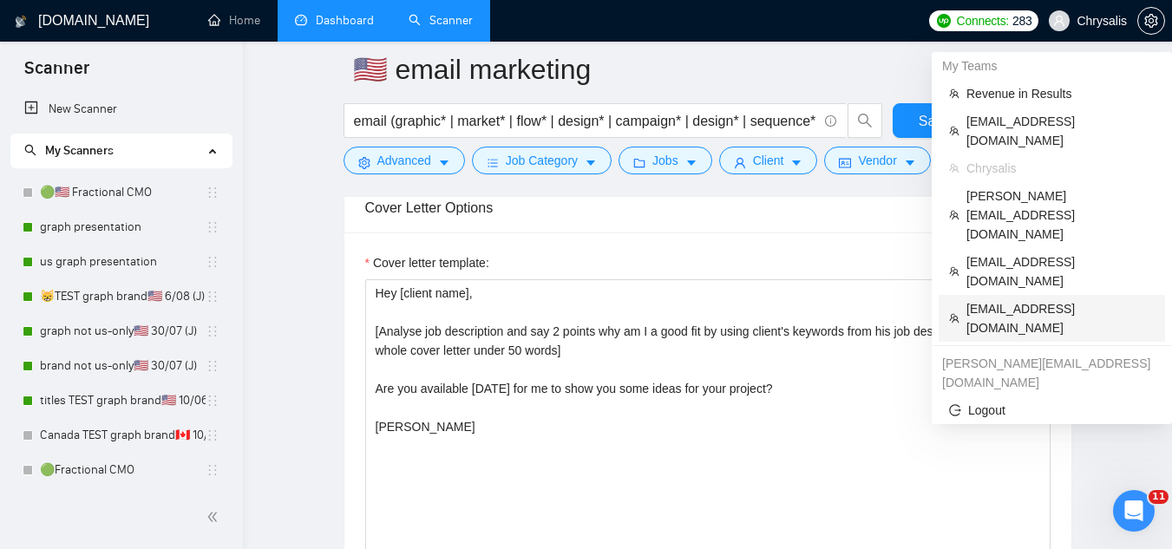
click at [1039, 299] on span "[EMAIL_ADDRESS][DOMAIN_NAME]" at bounding box center [1061, 318] width 188 height 38
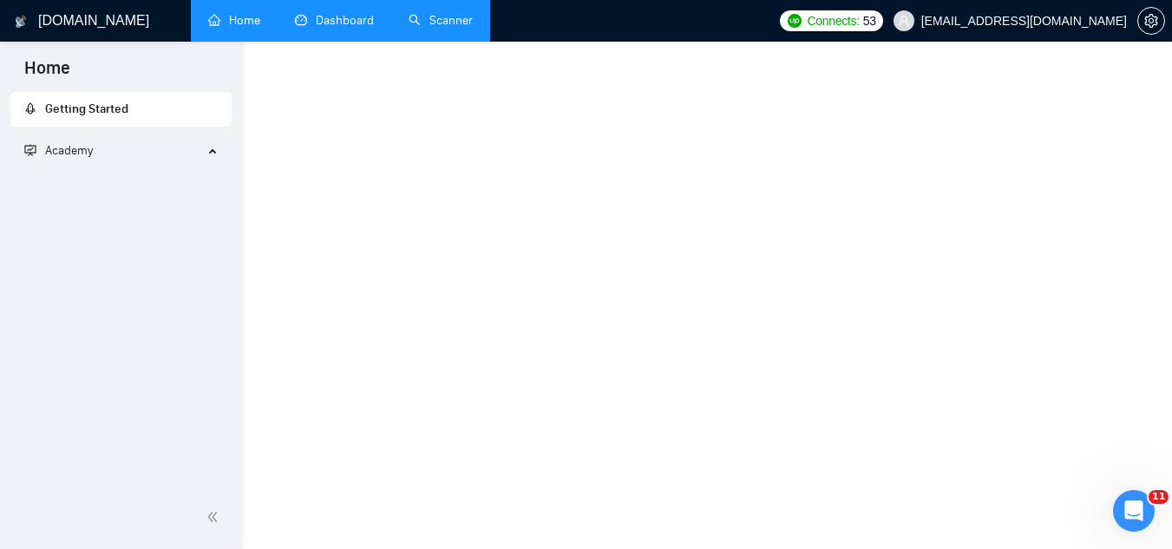
scroll to position [1046, 0]
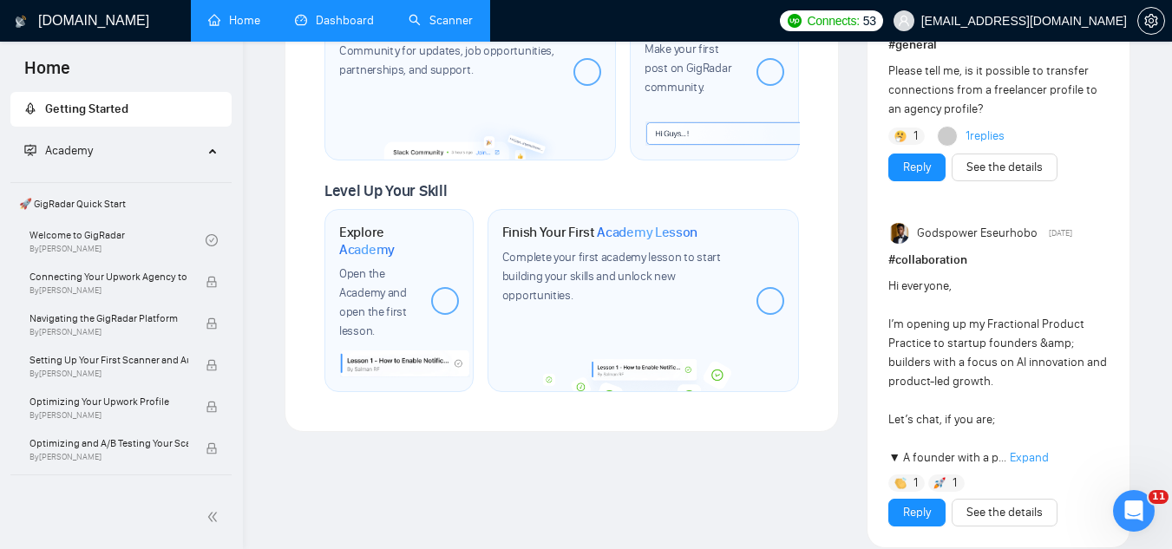
click at [342, 28] on link "Dashboard" at bounding box center [334, 20] width 79 height 15
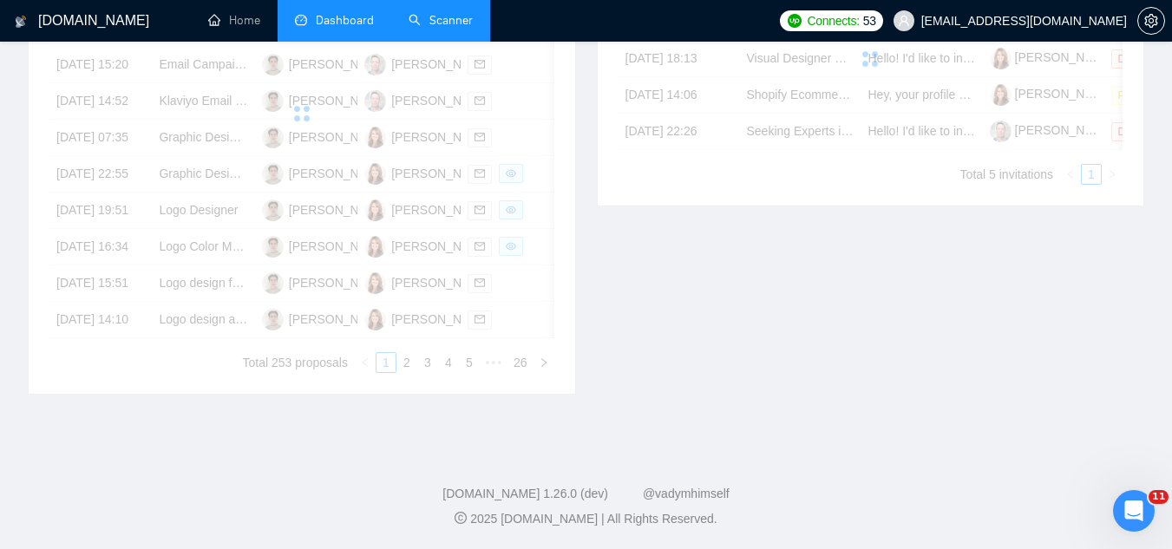
scroll to position [486, 0]
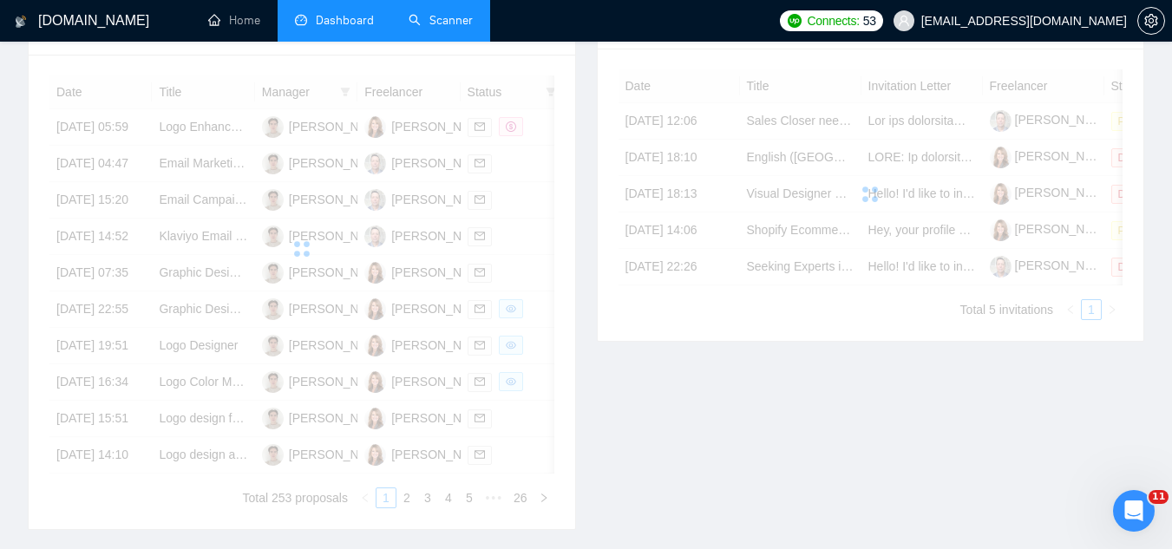
click at [456, 28] on link "Scanner" at bounding box center [441, 20] width 64 height 15
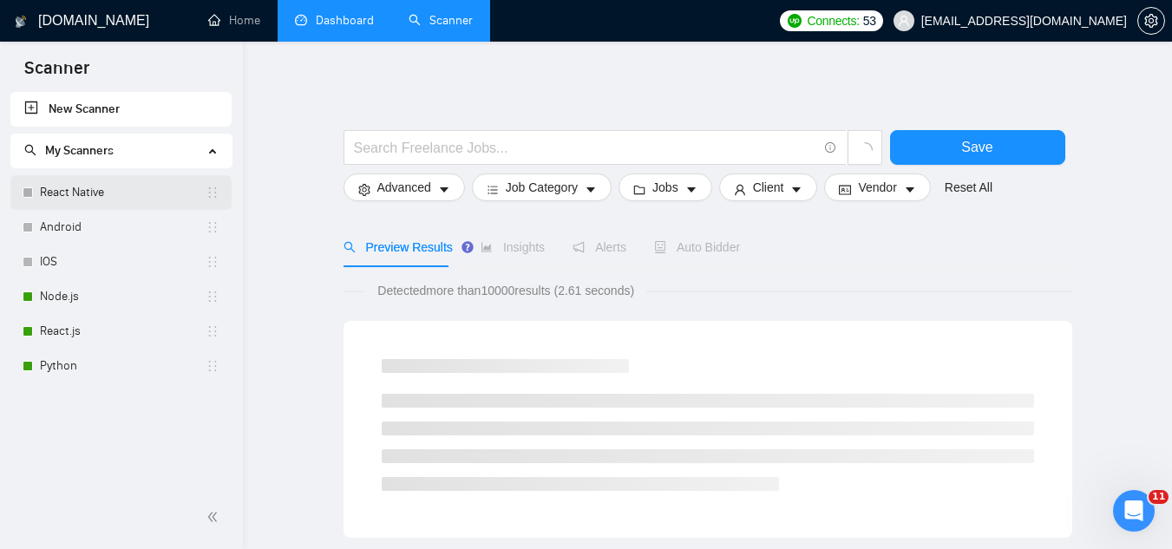
click at [108, 191] on link "React Native" at bounding box center [123, 192] width 166 height 35
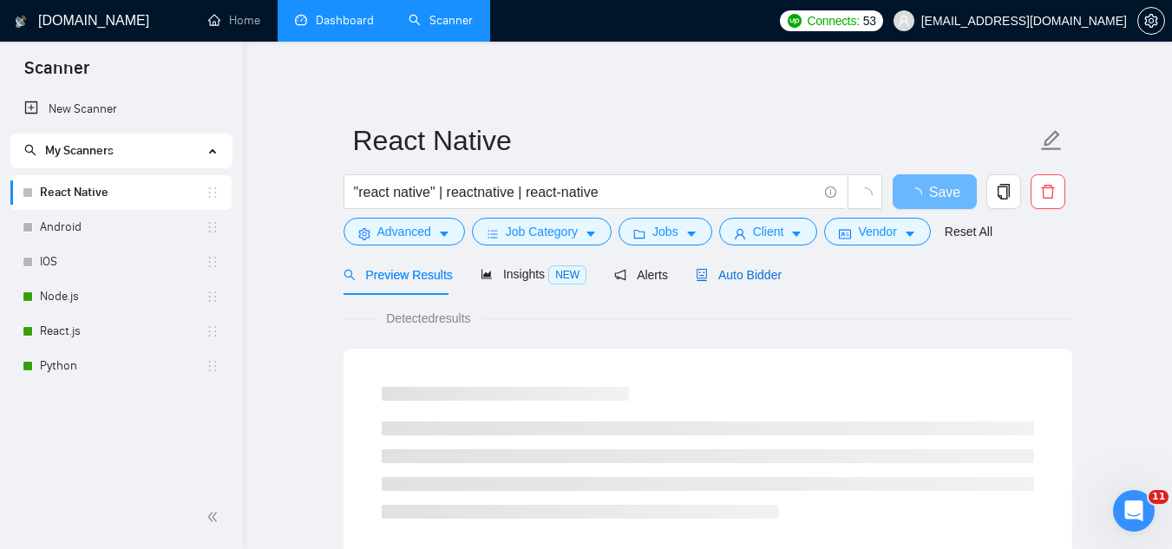
click at [742, 279] on span "Auto Bidder" at bounding box center [739, 275] width 86 height 14
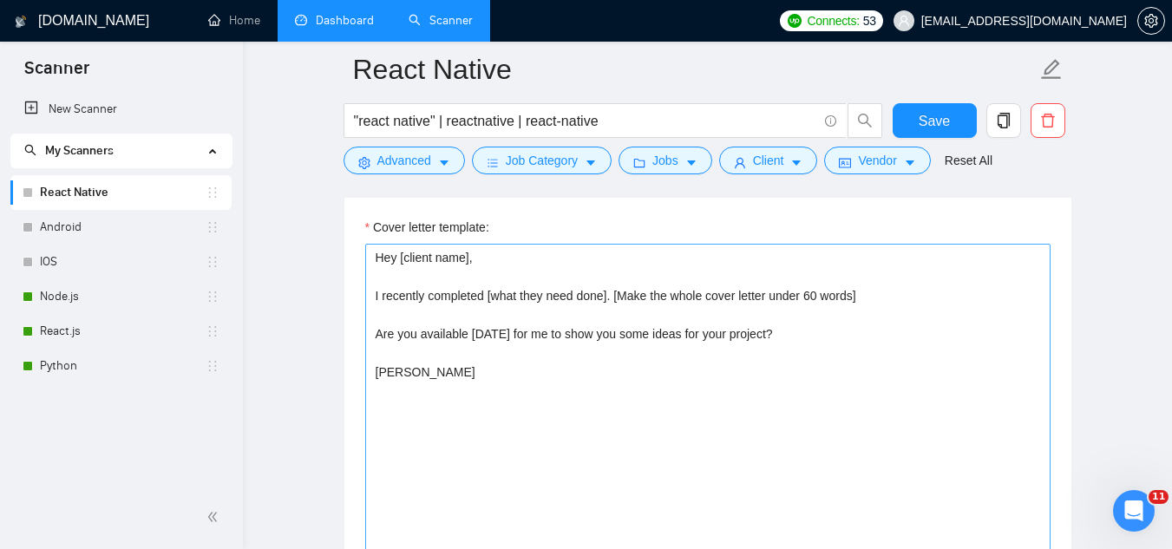
scroll to position [1909, 0]
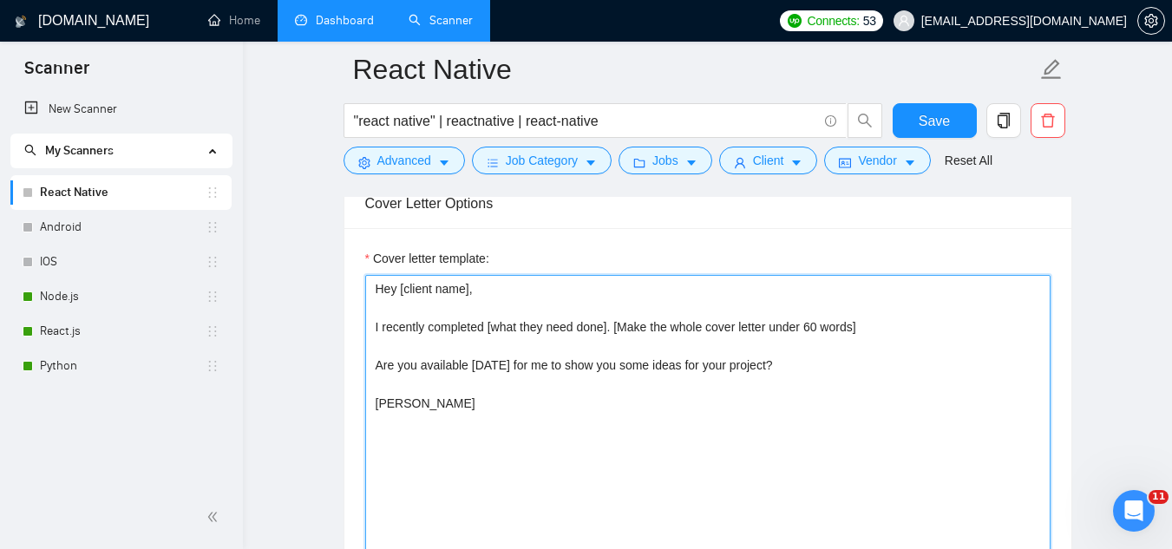
click at [393, 293] on textarea "Hey [client name], I recently completed [what they need done]. [Make the whole …" at bounding box center [707, 470] width 685 height 390
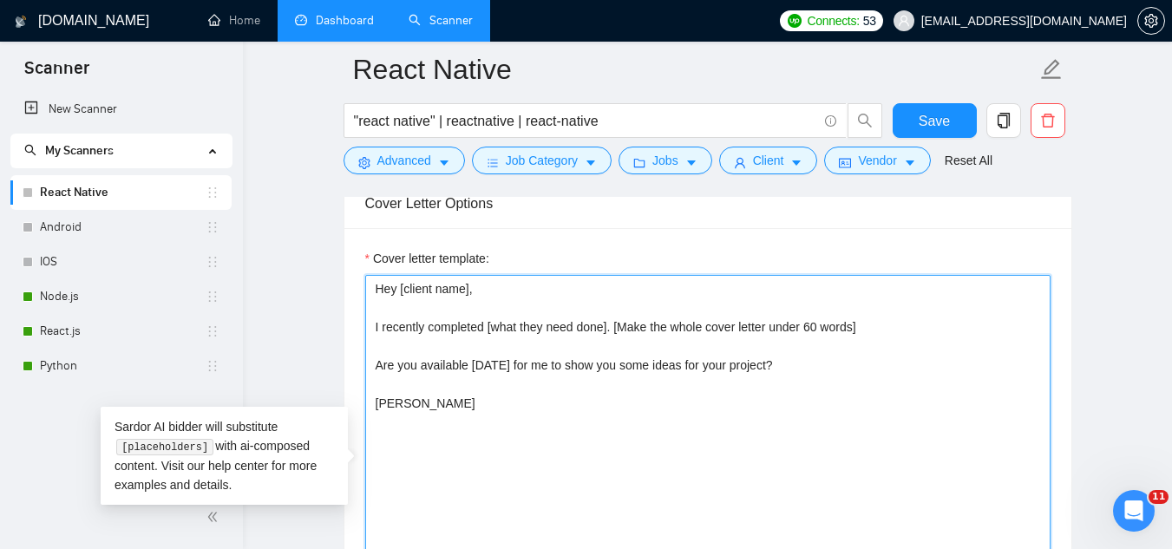
click at [393, 293] on textarea "Hey [client name], I recently completed [what they need done]. [Make the whole …" at bounding box center [707, 470] width 685 height 390
paste textarea "[Analyse job description and say 2 points why am I a good fit by using client's…"
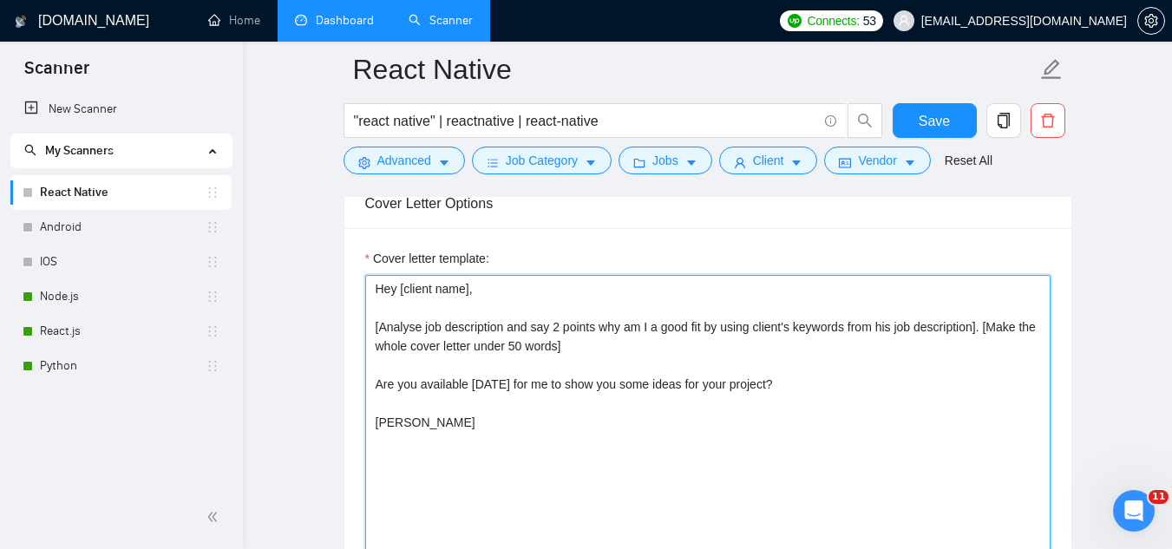
scroll to position [1996, 0]
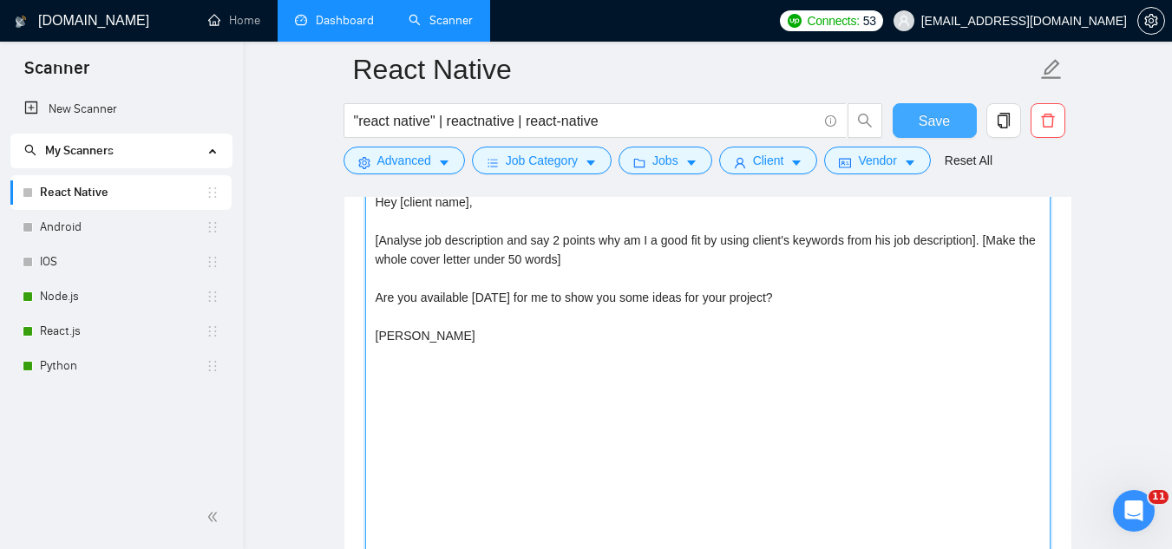
type textarea "Hey [client name], [Analyse job description and say 2 points why am I a good fi…"
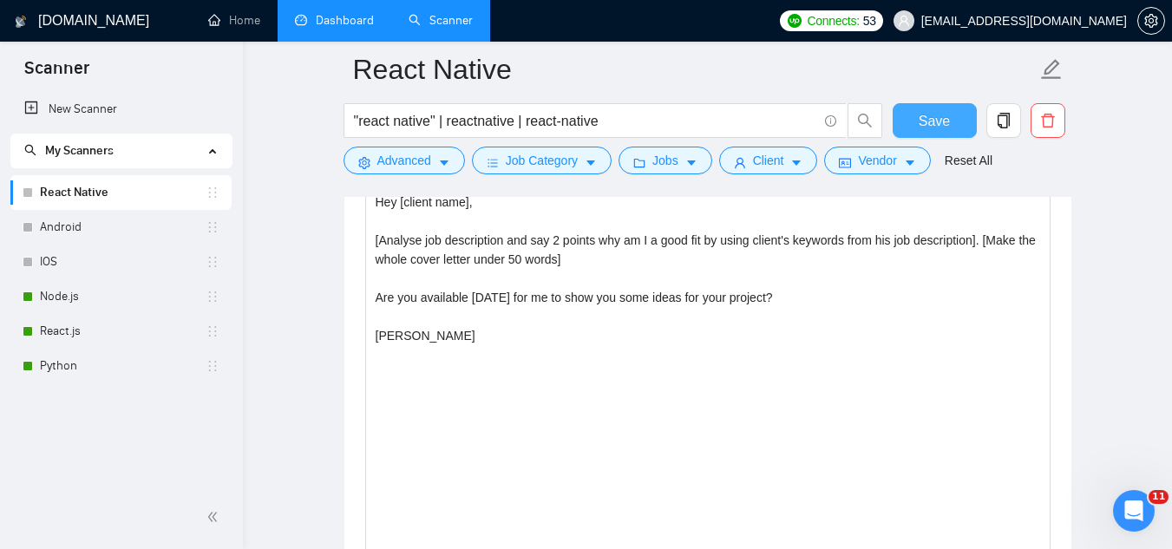
click at [933, 123] on span "Save" at bounding box center [934, 121] width 31 height 22
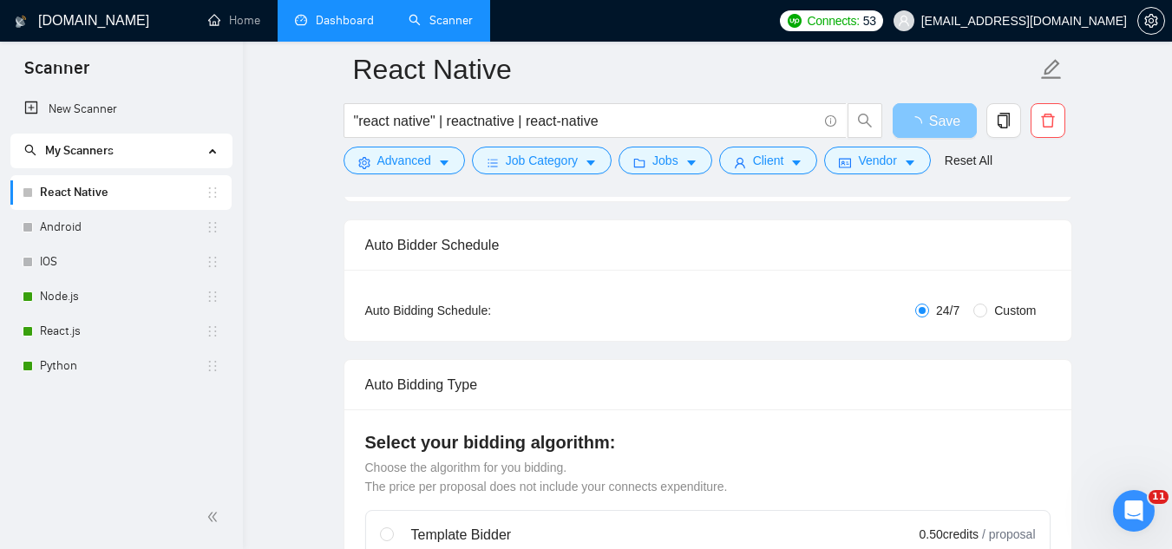
scroll to position [0, 0]
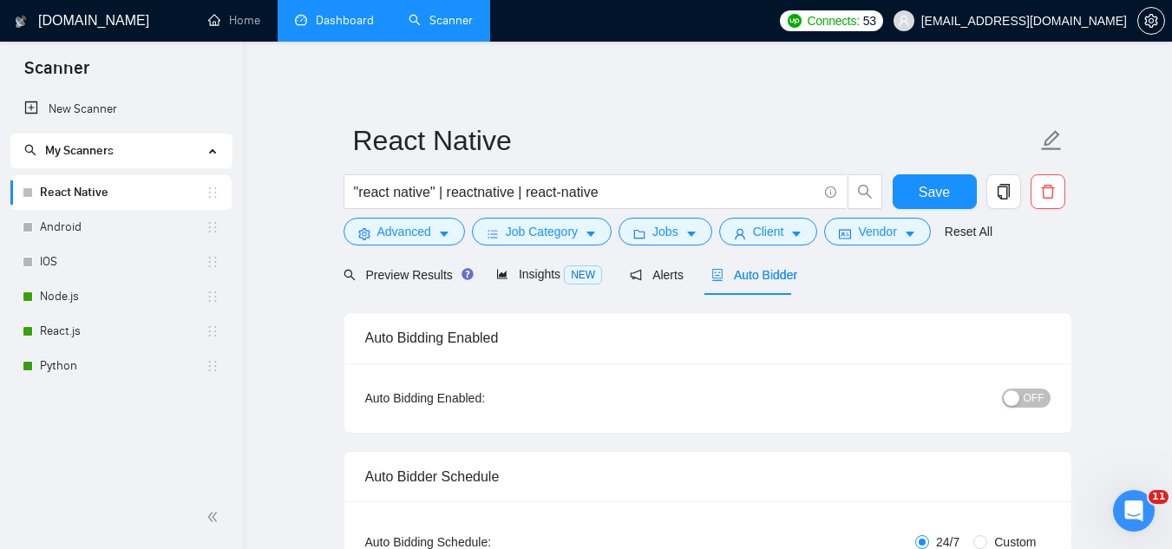
click at [1036, 395] on span "OFF" at bounding box center [1034, 398] width 21 height 19
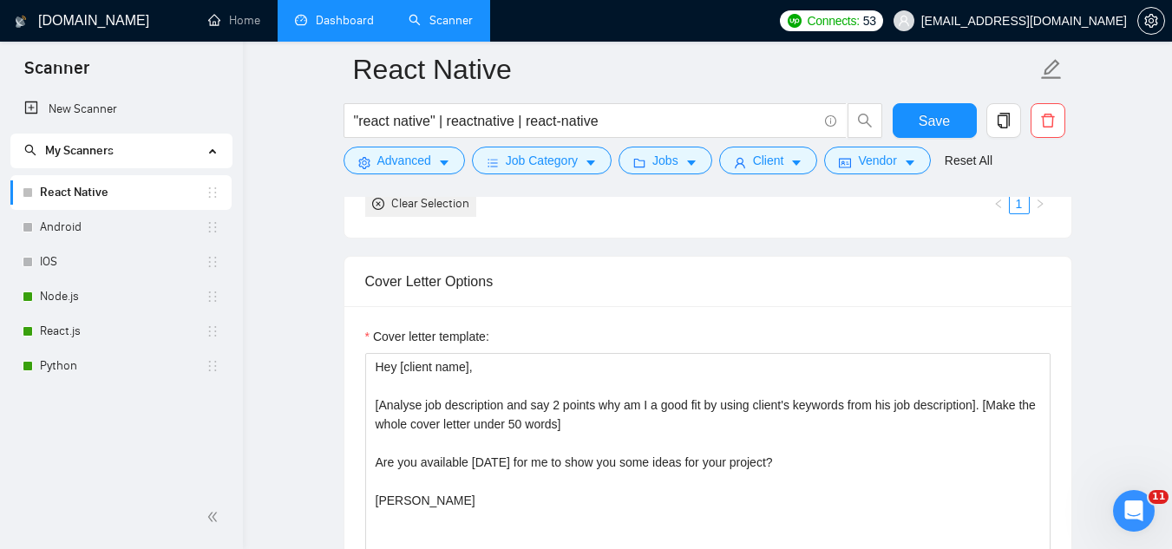
scroll to position [1996, 0]
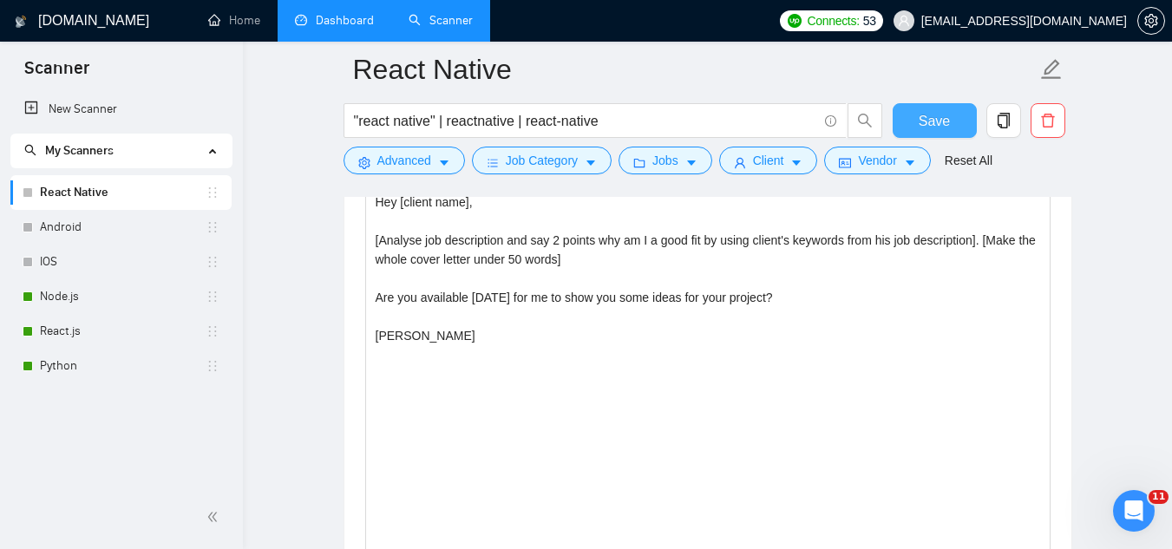
click at [949, 120] on button "Save" at bounding box center [935, 120] width 84 height 35
click at [125, 237] on link "Android" at bounding box center [123, 227] width 166 height 35
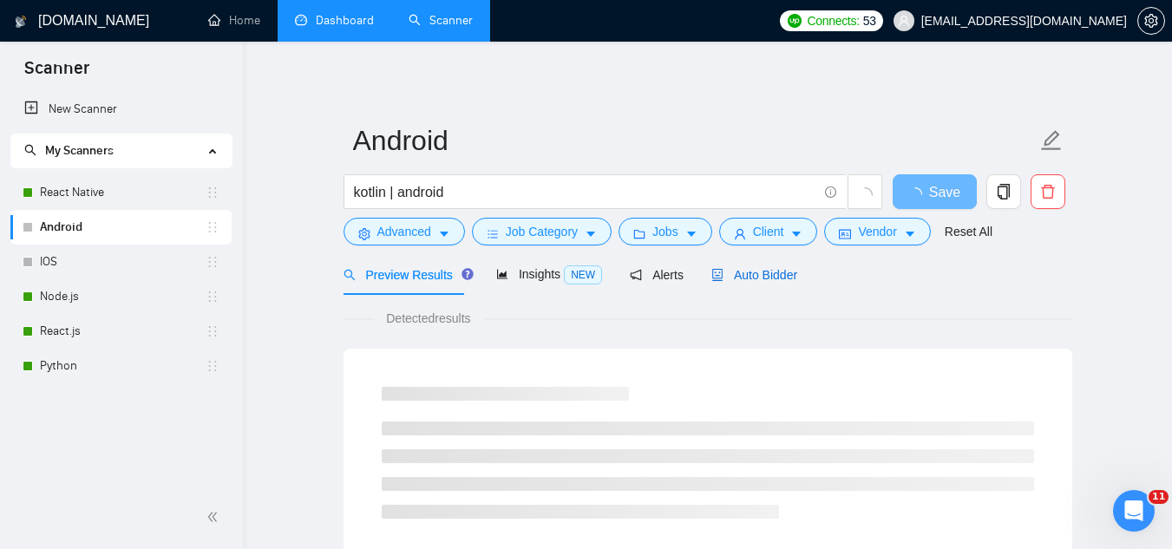
click at [753, 280] on span "Auto Bidder" at bounding box center [755, 275] width 86 height 14
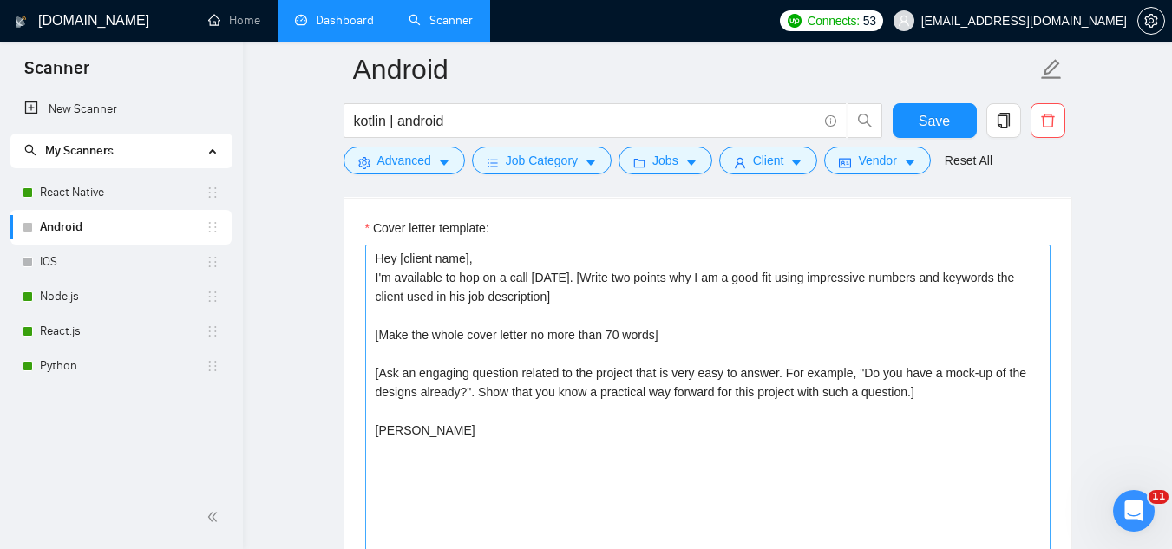
scroll to position [1909, 0]
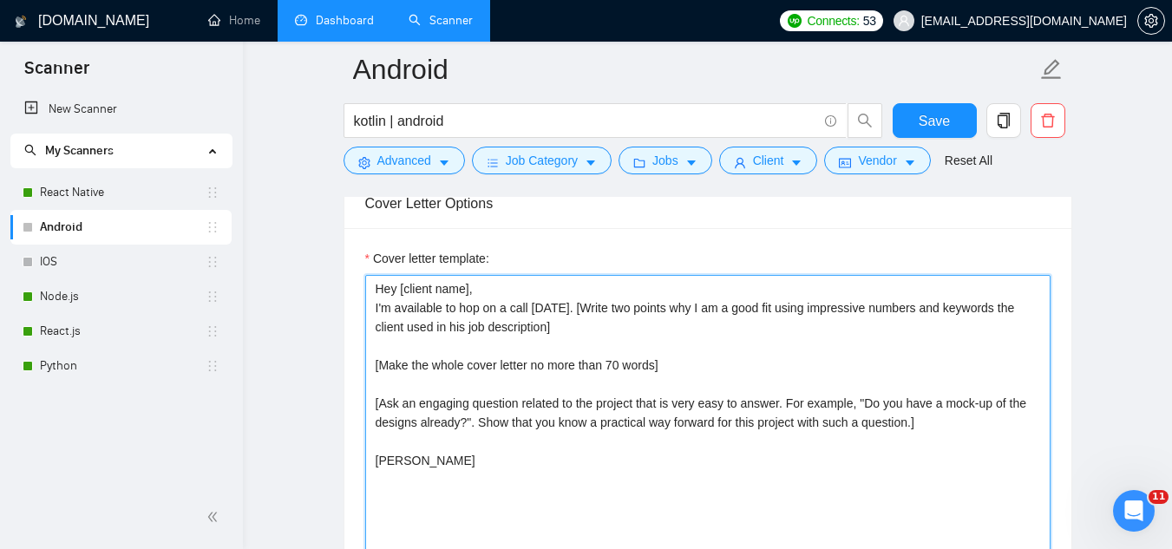
click at [459, 298] on textarea "Hey [client name], I'm available to hop on a call [DATE]. [Write two points why…" at bounding box center [707, 470] width 685 height 390
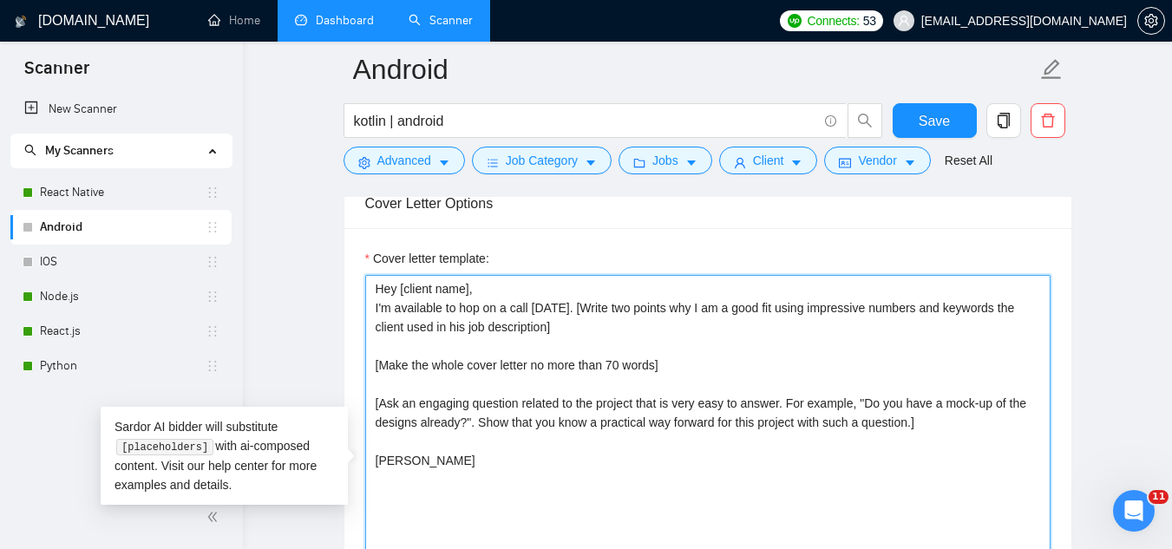
click at [459, 298] on textarea "Hey [client name], I'm available to hop on a call [DATE]. [Write two points why…" at bounding box center [707, 470] width 685 height 390
click at [445, 278] on textarea "Hey [client name], I'm available to hop on a call [DATE]. [Write two points why…" at bounding box center [707, 470] width 685 height 390
click at [444, 278] on textarea "Hey [client name], I'm available to hop on a call [DATE]. [Write two points why…" at bounding box center [707, 470] width 685 height 390
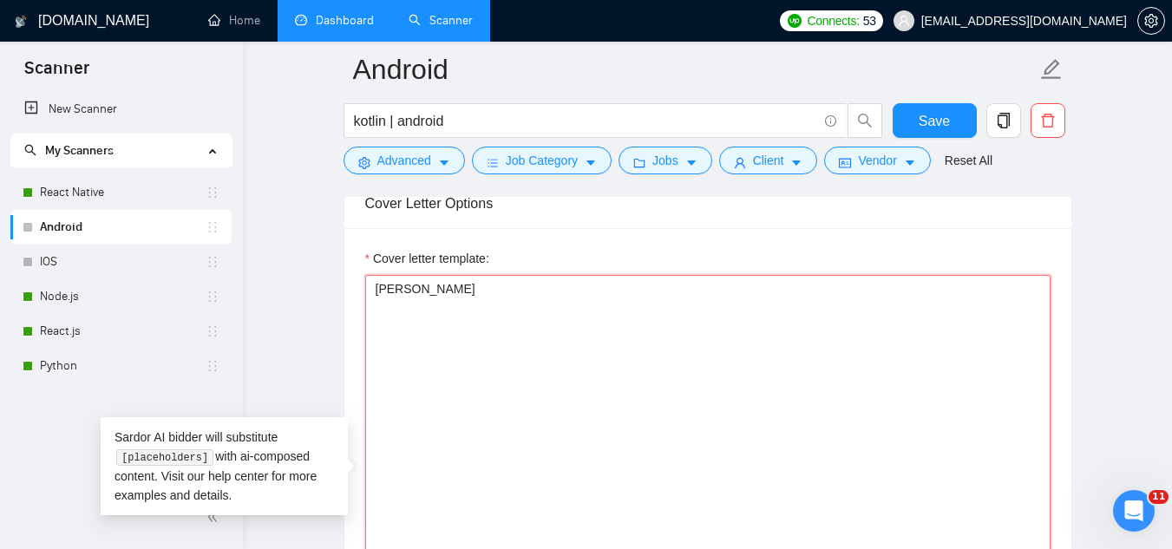
paste textarea "Hey [client name], [Analyse job description and say 2 points why am I a good fi…"
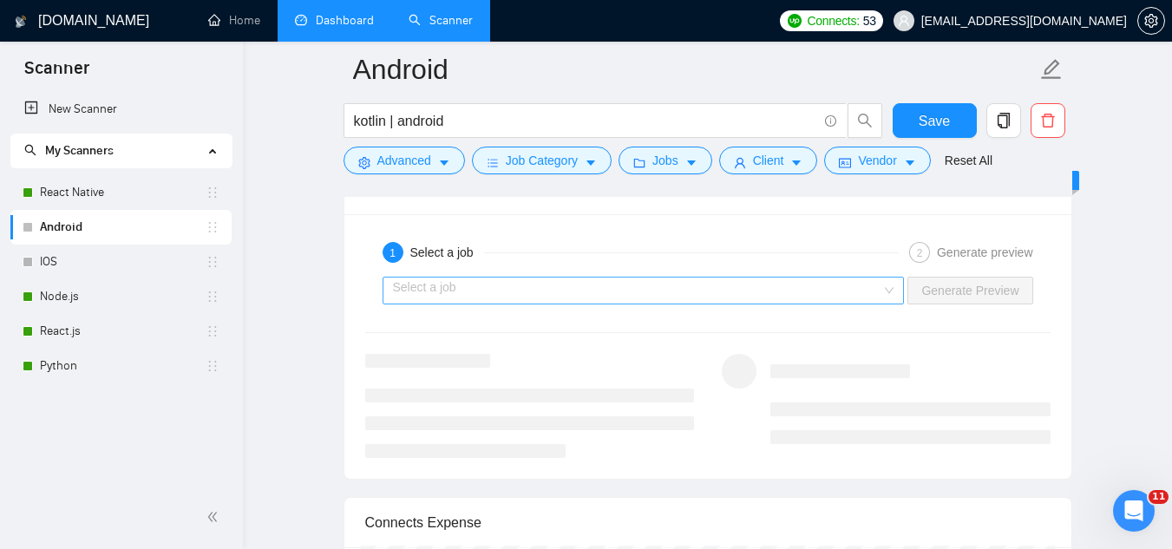
scroll to position [3297, 0]
click at [566, 298] on input "search" at bounding box center [637, 292] width 489 height 26
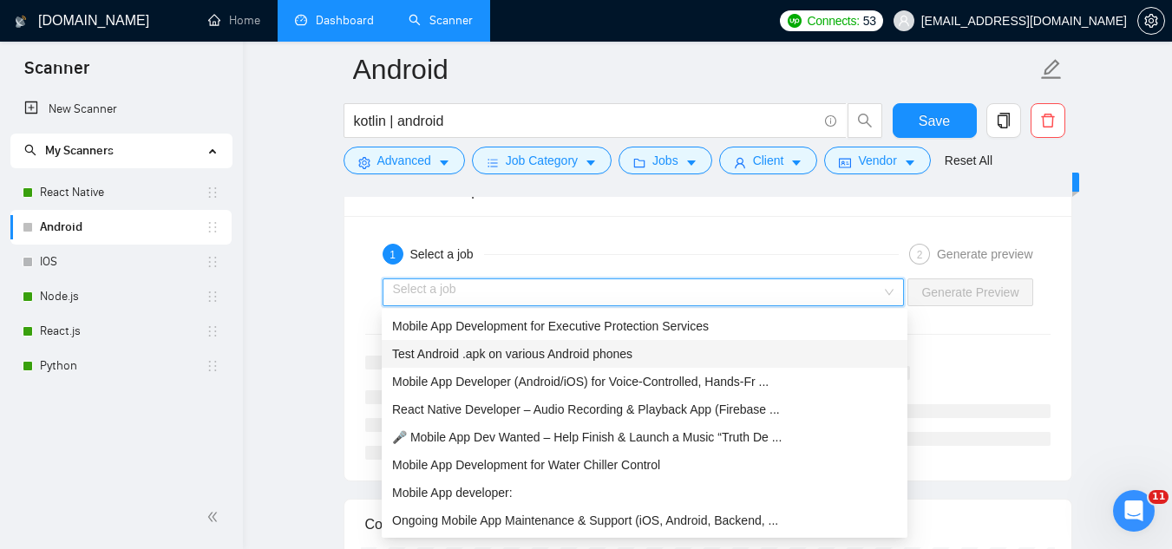
click at [582, 350] on span "Test Android .apk on various Android phones" at bounding box center [512, 354] width 240 height 14
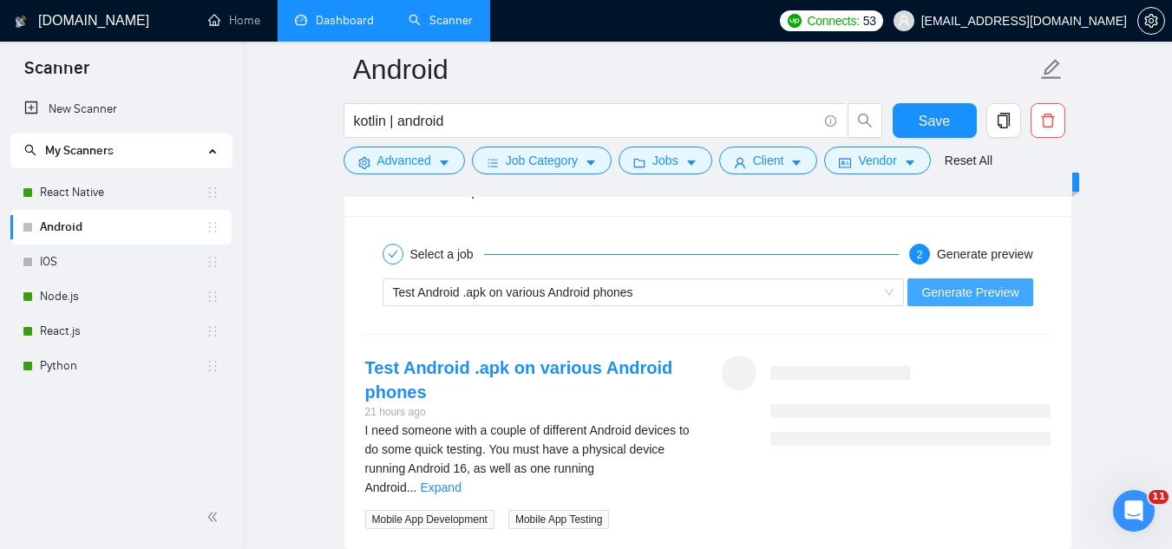
click at [938, 292] on span "Generate Preview" at bounding box center [969, 292] width 97 height 19
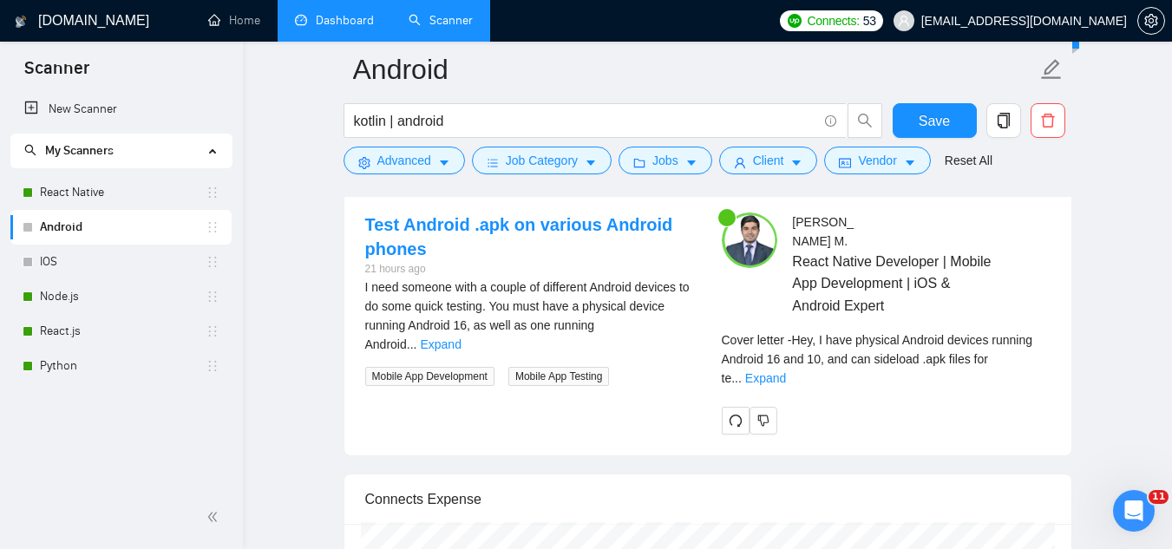
scroll to position [3471, 0]
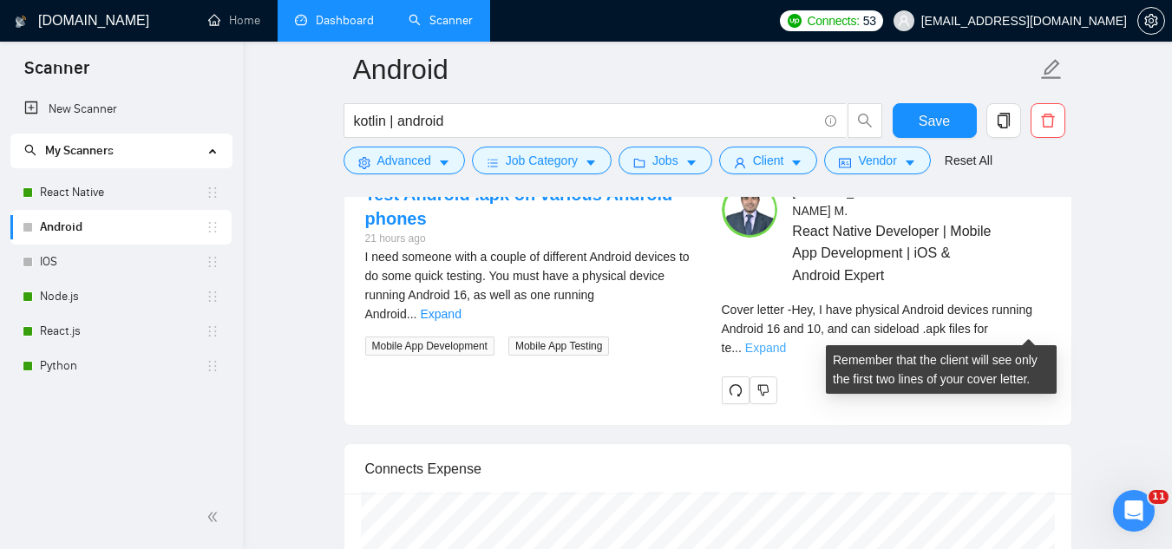
click at [786, 341] on link "Expand" at bounding box center [765, 348] width 41 height 14
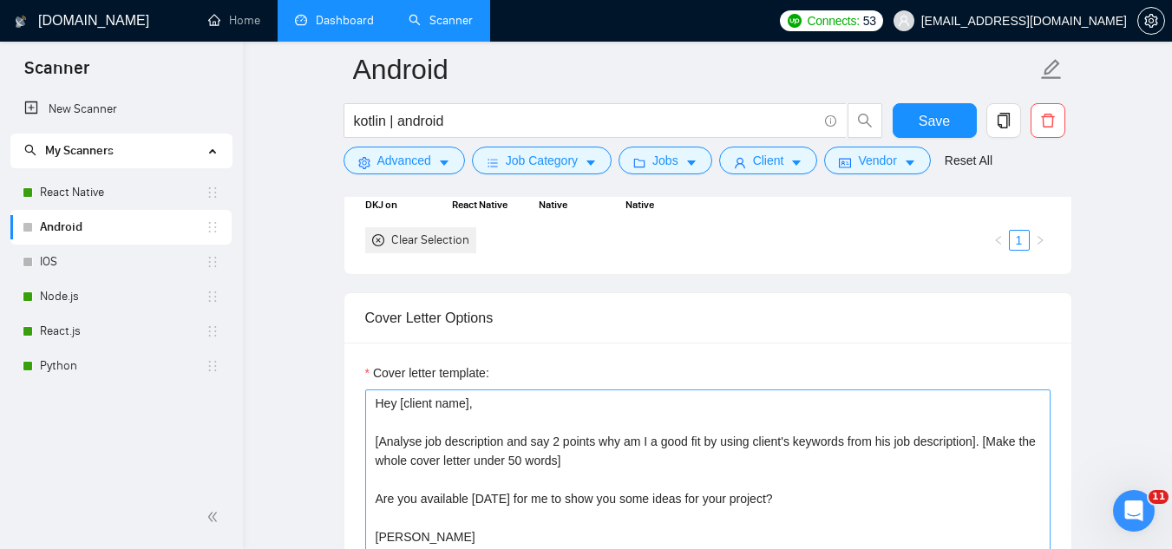
scroll to position [1909, 0]
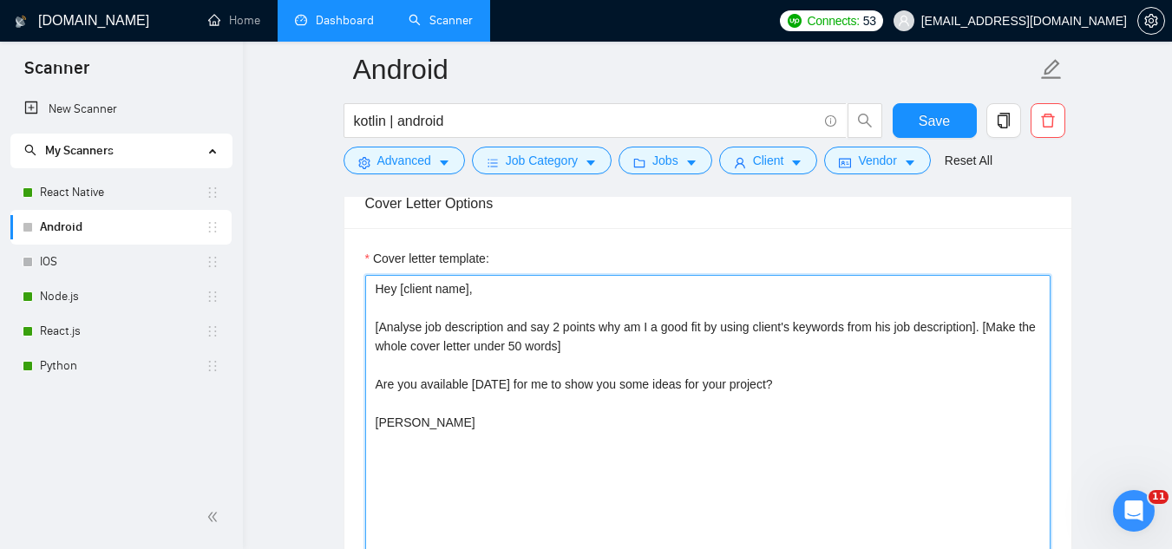
click at [392, 288] on textarea "Hey [client name], [Analyse job description and say 2 points why am I a good fi…" at bounding box center [707, 470] width 685 height 390
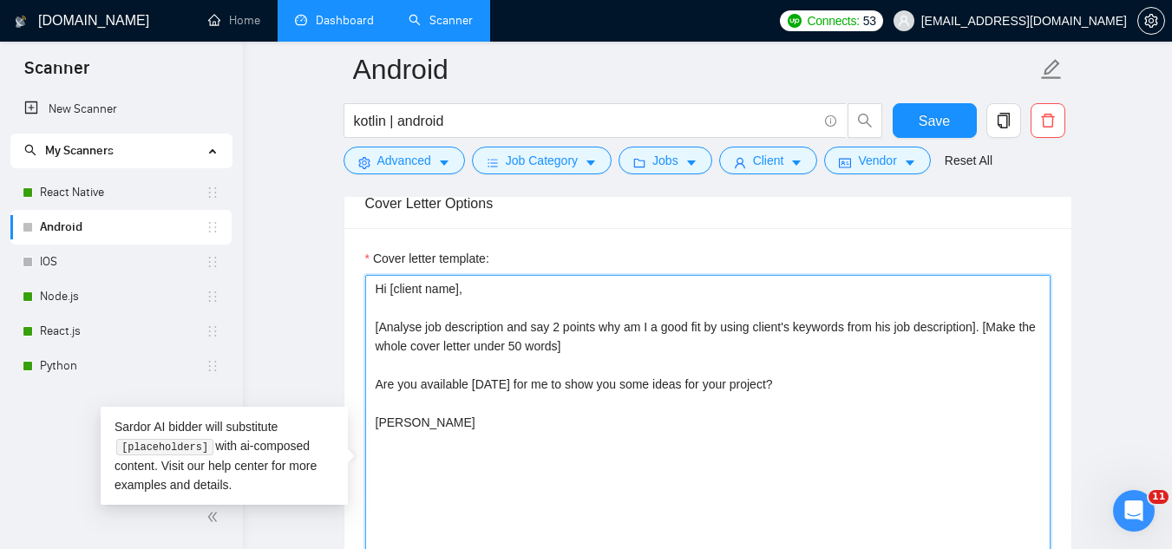
click at [600, 344] on textarea "Hi [client name], [Analyse job description and say 2 points why am I a good fit…" at bounding box center [707, 470] width 685 height 390
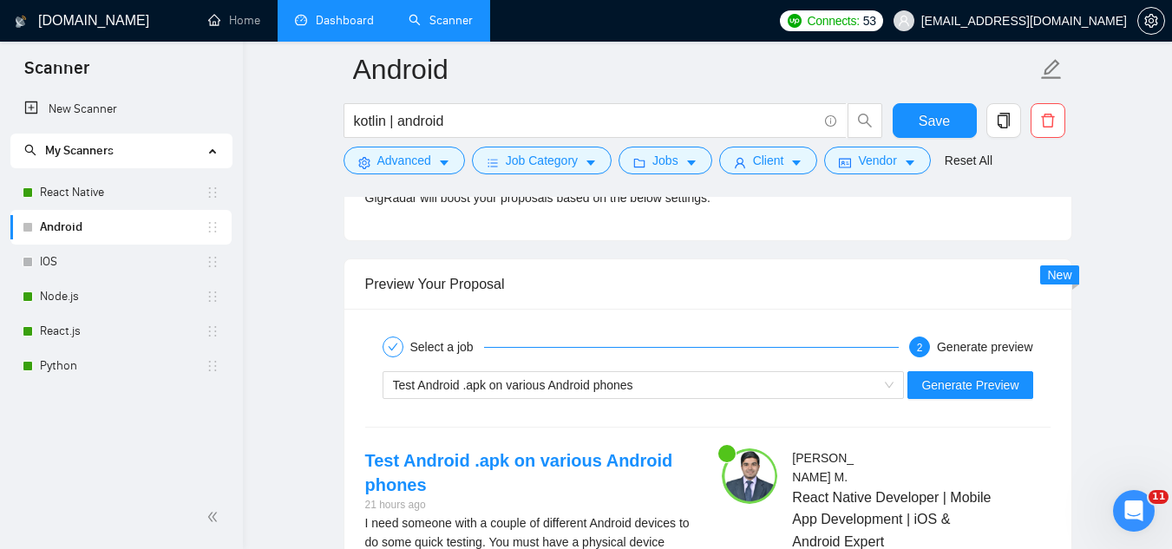
scroll to position [3210, 0]
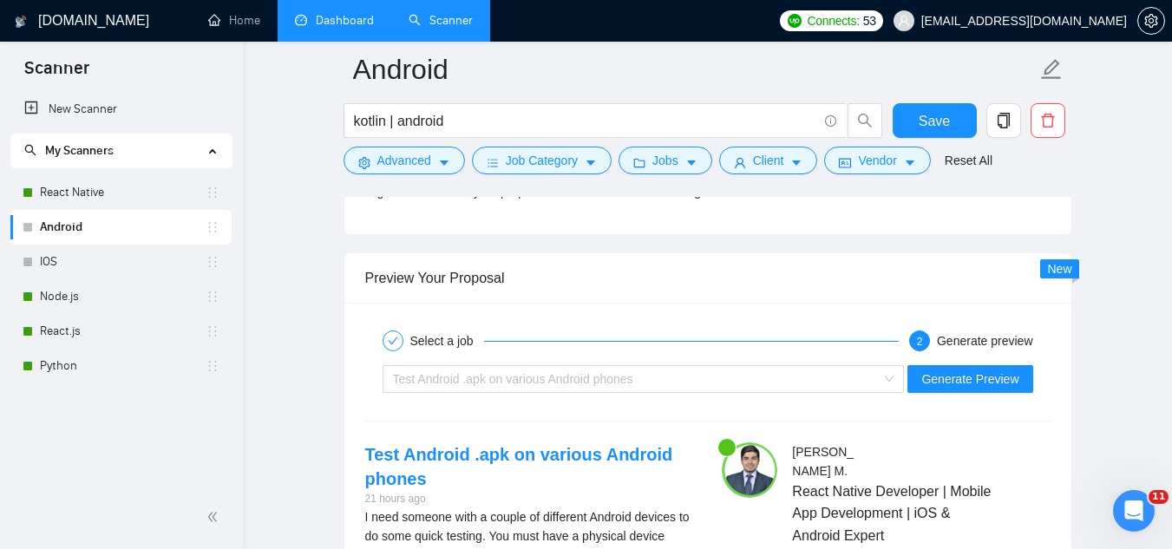
click at [659, 379] on div "Test Android .apk on various Android phones" at bounding box center [636, 379] width 486 height 26
type textarea "Hi [client name], [Analyse job description and say 2 points why am I a good fit…"
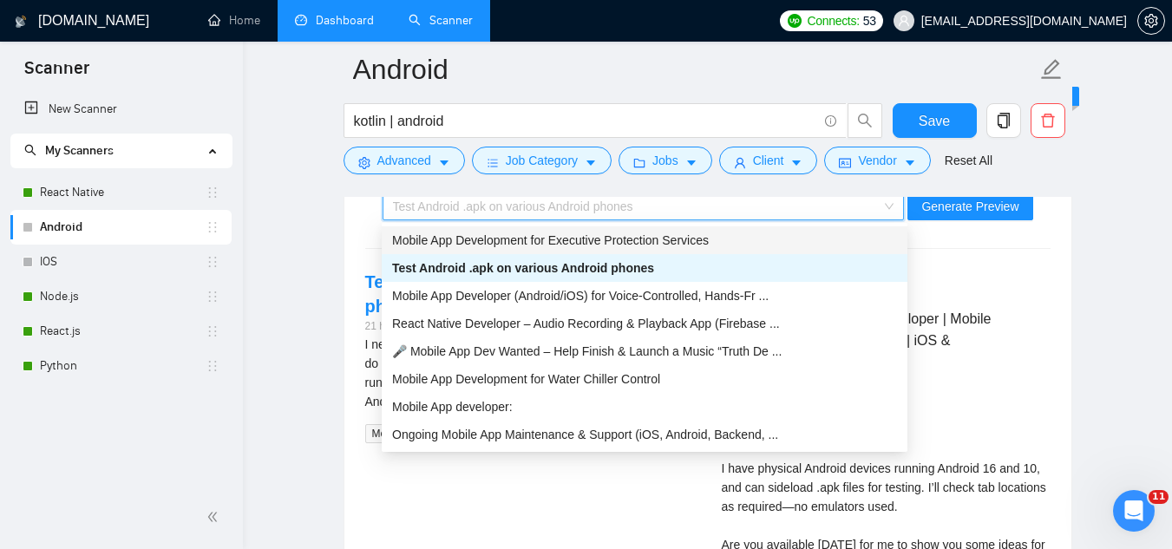
scroll to position [3384, 0]
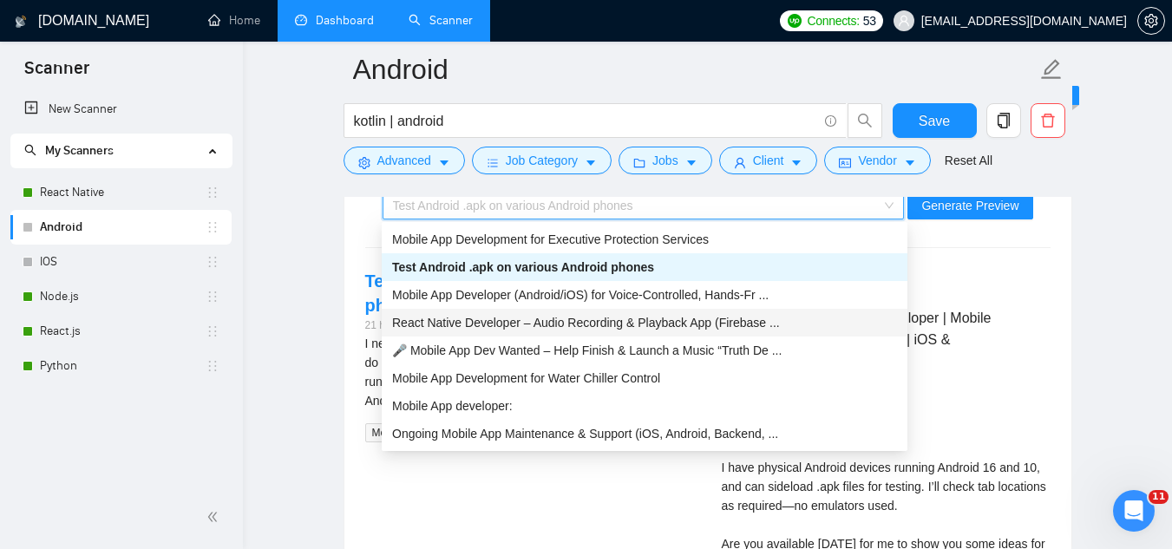
click at [609, 329] on span "React Native Developer – Audio Recording & Playback App (Firebase ..." at bounding box center [586, 323] width 388 height 14
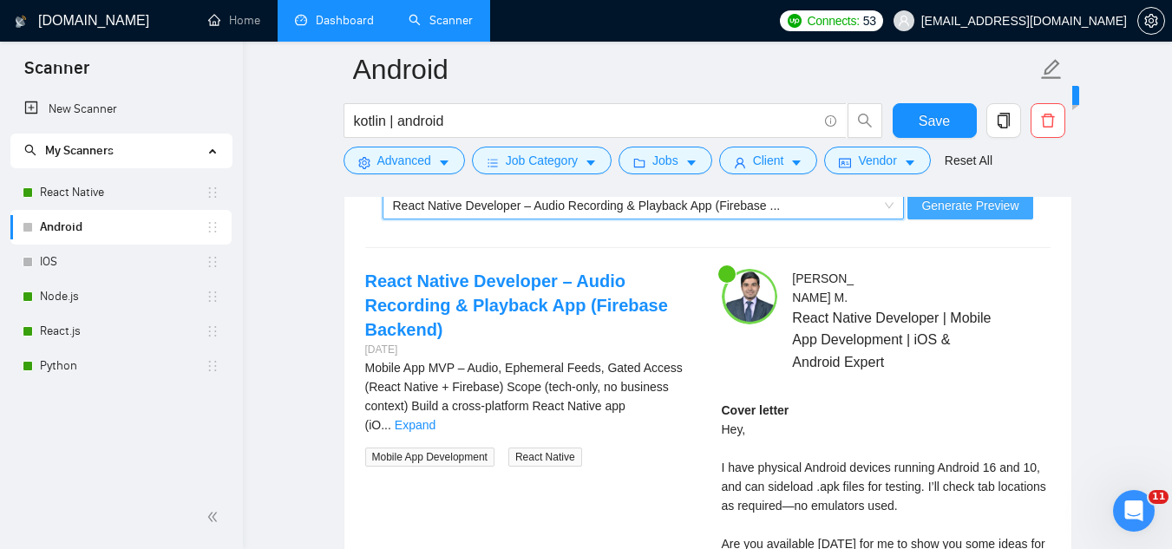
click at [967, 203] on span "Generate Preview" at bounding box center [969, 205] width 97 height 19
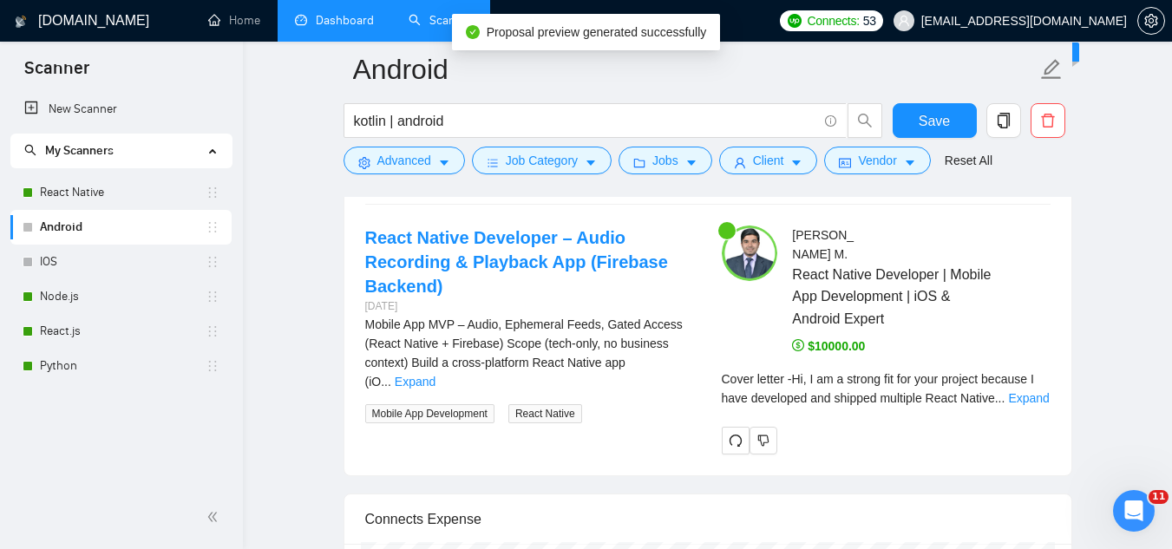
scroll to position [3471, 0]
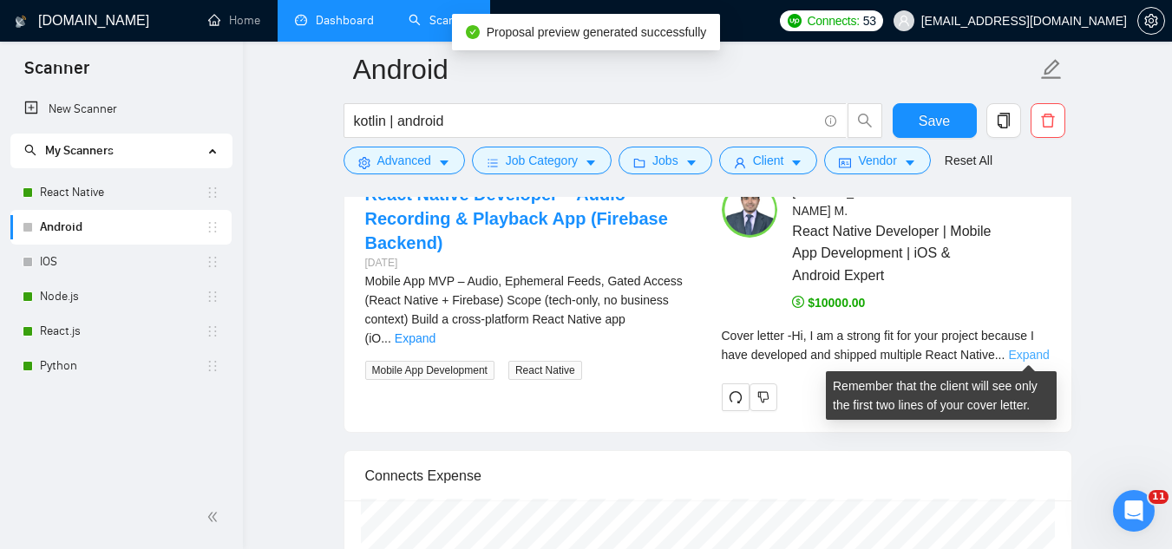
click at [1025, 351] on link "Expand" at bounding box center [1028, 355] width 41 height 14
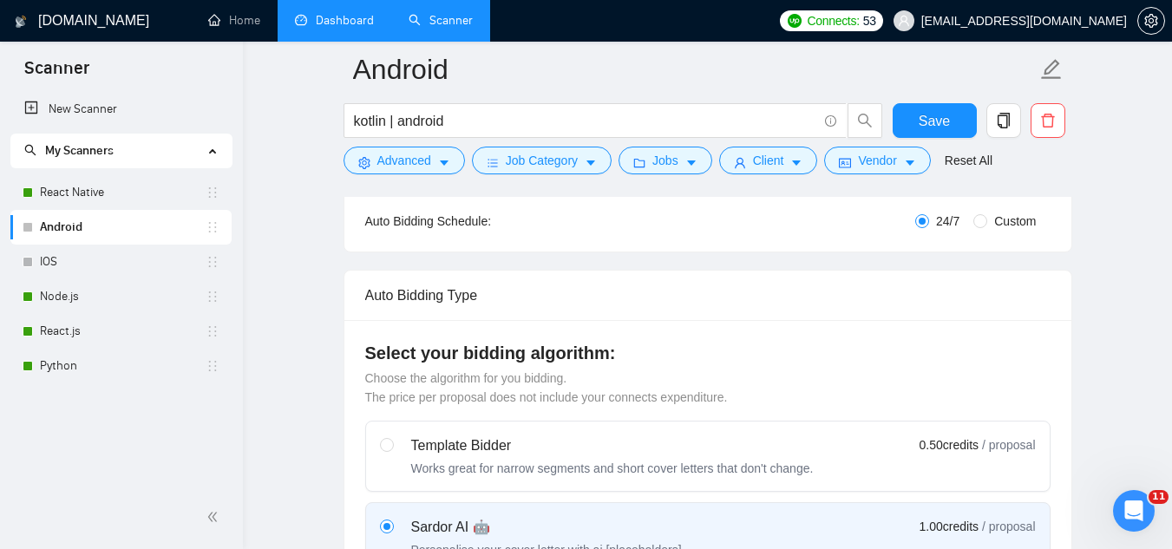
scroll to position [0, 0]
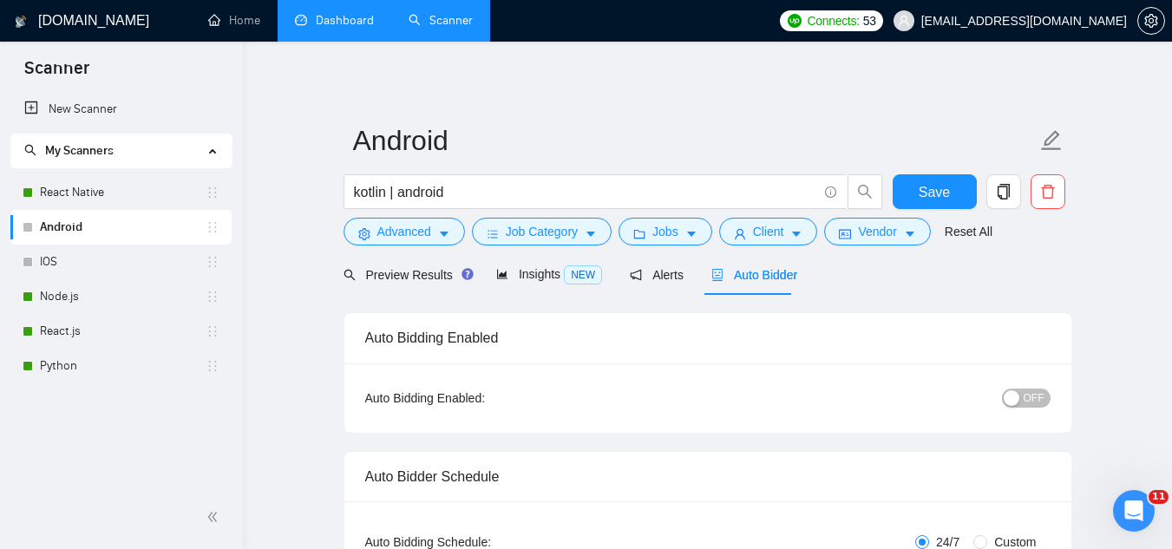
click at [1036, 390] on span "OFF" at bounding box center [1034, 398] width 21 height 19
click at [923, 185] on span "Save" at bounding box center [934, 192] width 31 height 22
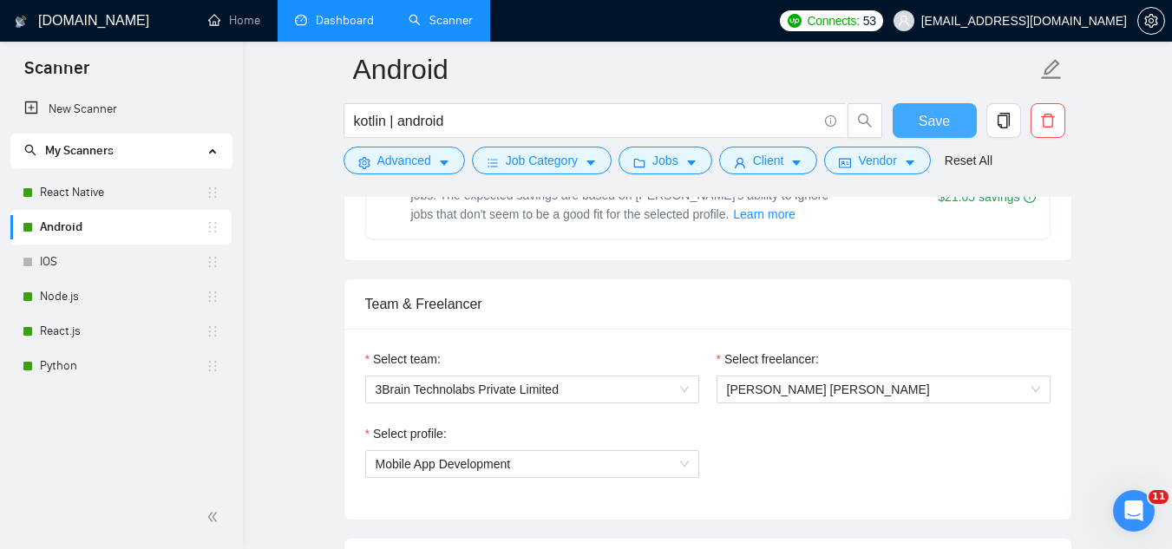
scroll to position [954, 0]
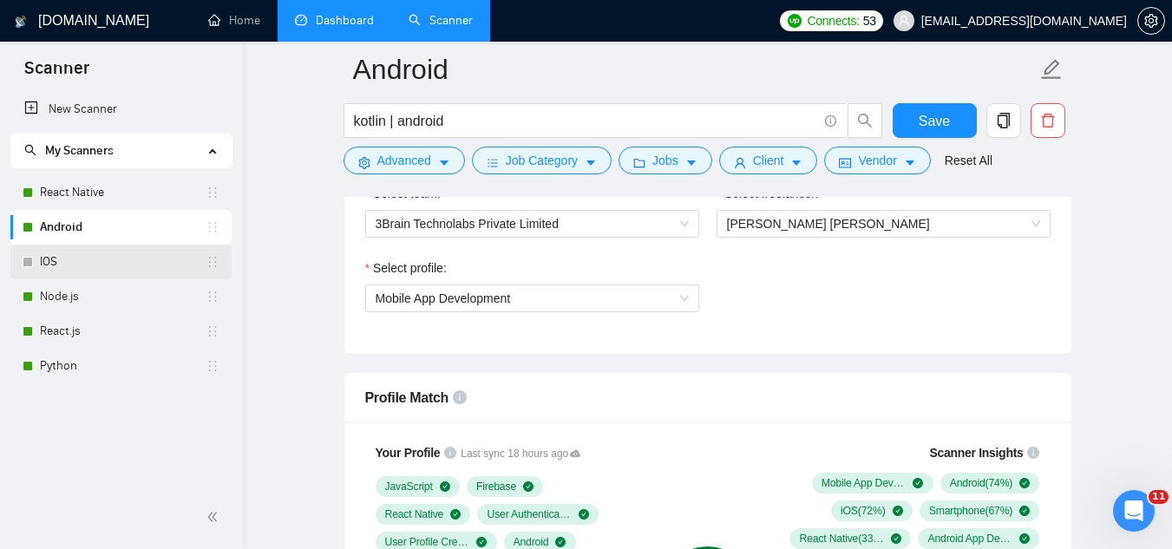
click at [139, 270] on link "IOS" at bounding box center [123, 262] width 166 height 35
